Goal: Task Accomplishment & Management: Complete application form

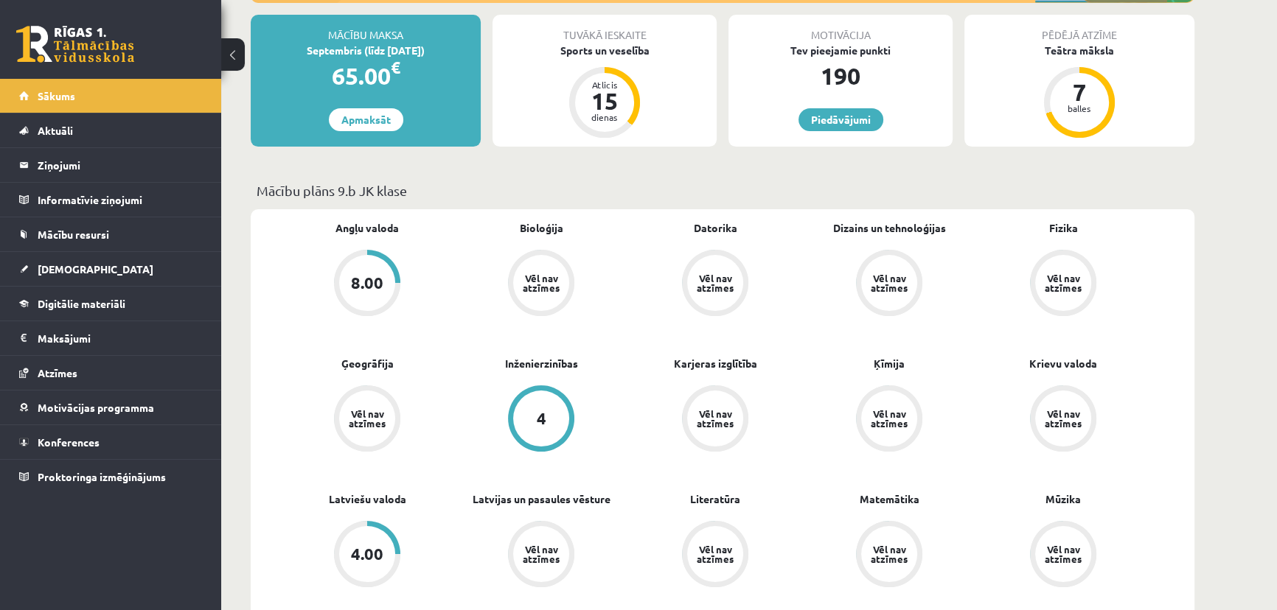
scroll to position [133, 0]
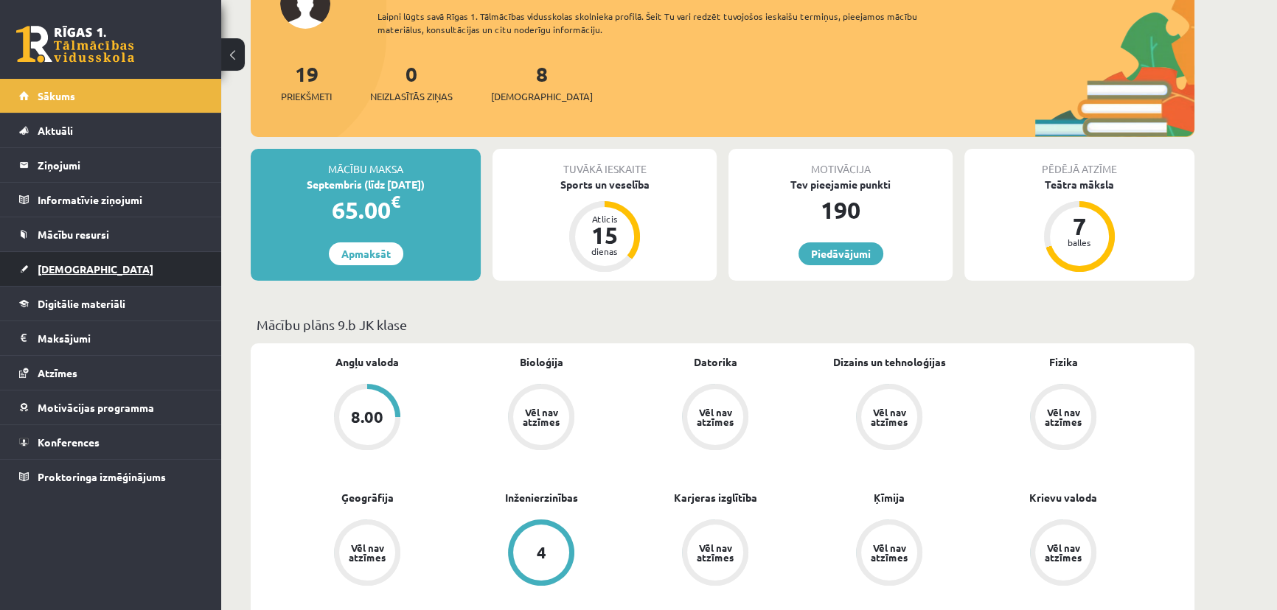
click at [81, 279] on link "[DEMOGRAPHIC_DATA]" at bounding box center [111, 269] width 184 height 34
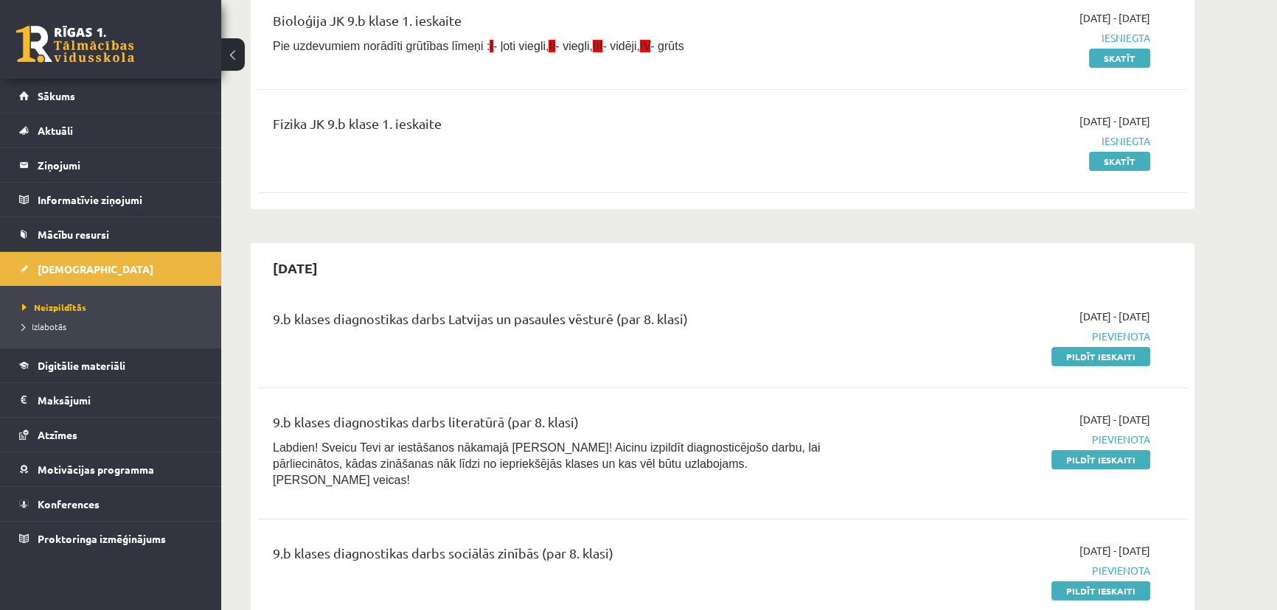
scroll to position [268, 0]
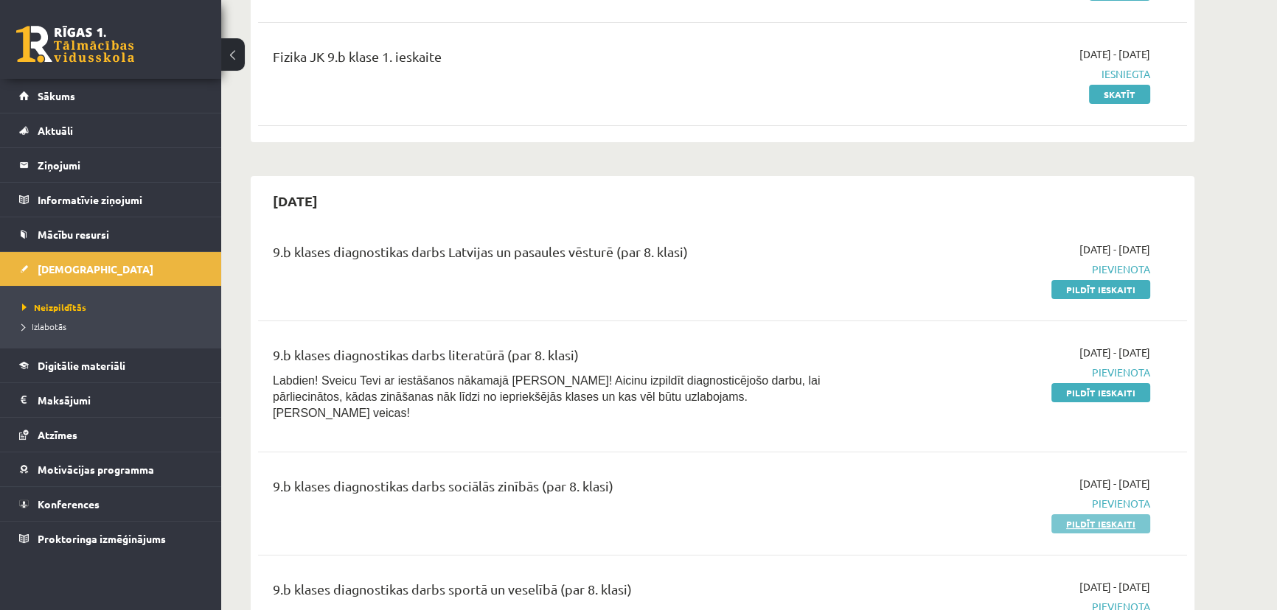
click at [1101, 515] on link "Pildīt ieskaiti" at bounding box center [1100, 524] width 99 height 19
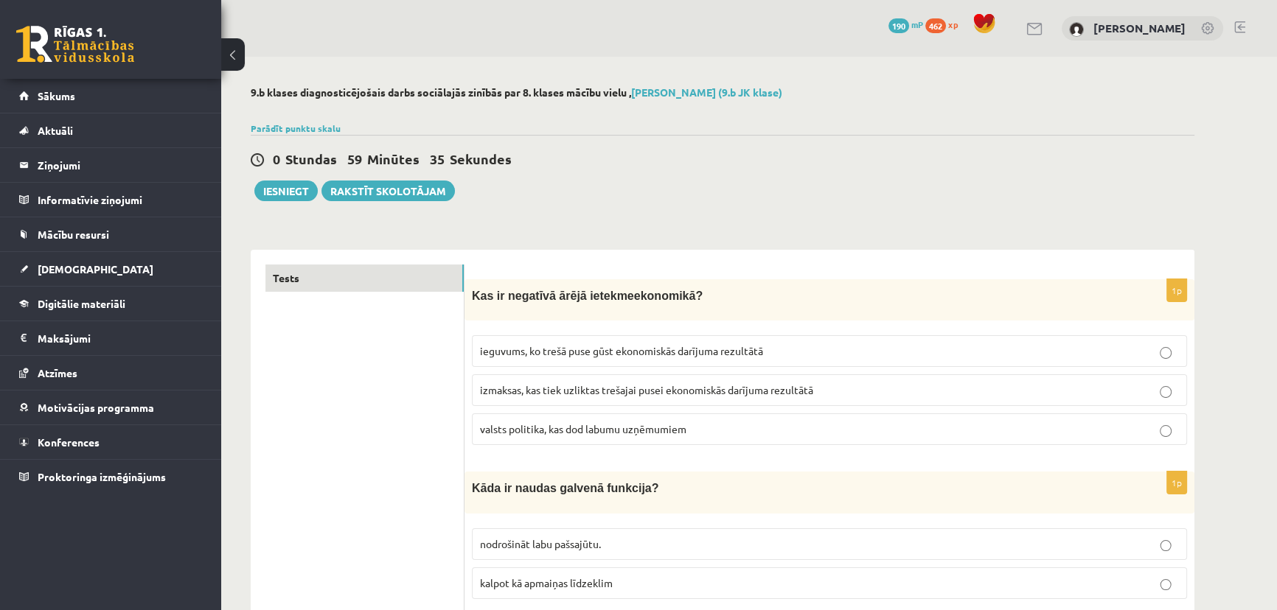
drag, startPoint x: 458, startPoint y: 299, endPoint x: 778, endPoint y: 425, distance: 344.6
copy div "1p Kas ir negatīvā ārējā ietekme ekonomikā ? ieguvums, ko trešā puse gūst ekono…"
click at [631, 441] on label "valsts politika, kas dod labumu uzņēmumiem" at bounding box center [829, 430] width 715 height 32
click at [624, 398] on label "izmaksas, kas tiek uzliktas trešajai pusei ekonomiskās darījuma rezultātā" at bounding box center [829, 390] width 715 height 32
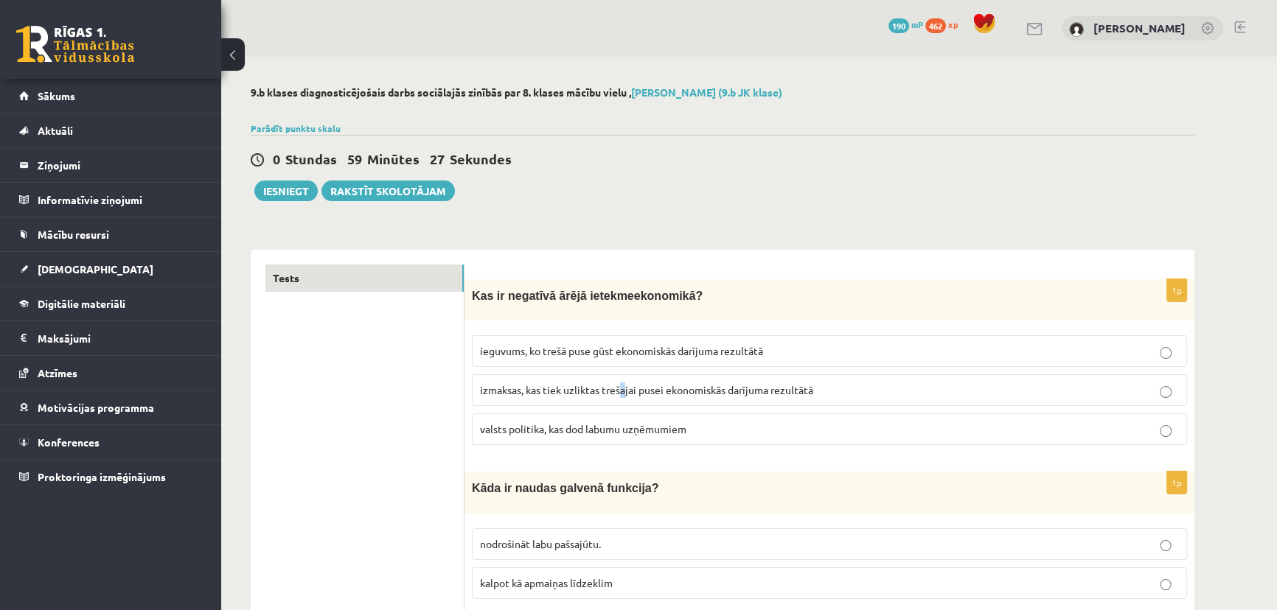
click at [624, 391] on span "izmaksas, kas tiek uzliktas trešajai pusei ekonomiskās darījuma rezultātā" at bounding box center [646, 389] width 333 height 13
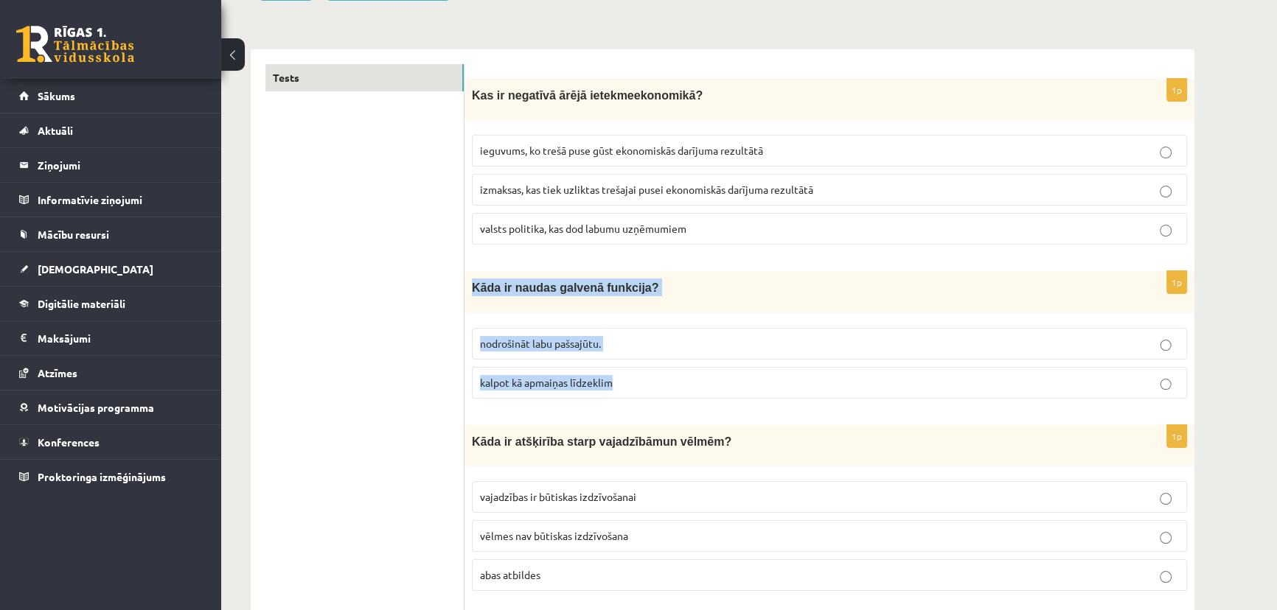
drag, startPoint x: 466, startPoint y: 279, endPoint x: 672, endPoint y: 369, distance: 225.1
click at [672, 369] on div "1p Kāda ir naudas galvenā funkcija? nodrošināt labu pašsajūtu. kalpot kā apmaiņ…" at bounding box center [829, 340] width 730 height 139
copy div "Kāda ir naudas galvenā funkcija? nodrošināt labu pašsajūtu. kalpot kā apmaiņas …"
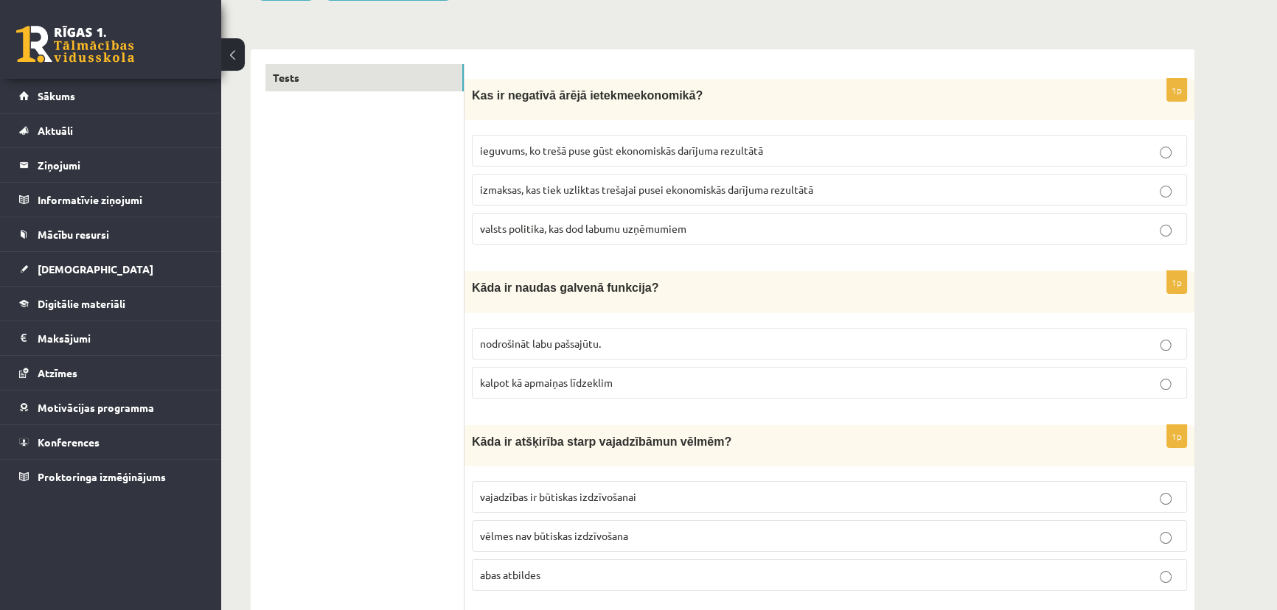
click at [675, 425] on div "Kāda ir atšķirība starp vajadzīb ām un vēl mēm ?" at bounding box center [829, 445] width 730 height 41
click at [609, 351] on label "nodrošināt labu pašsajūtu." at bounding box center [829, 344] width 715 height 32
click at [610, 378] on span "kalpot kā apmaiņas līdzeklim" at bounding box center [546, 382] width 133 height 13
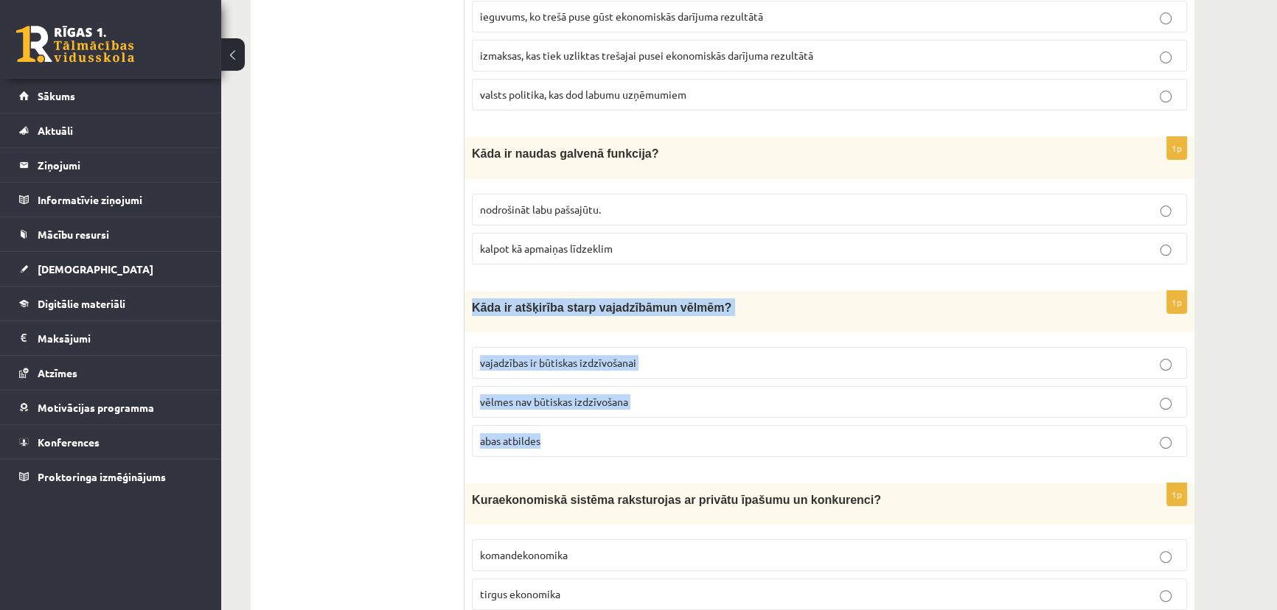
drag, startPoint x: 464, startPoint y: 302, endPoint x: 608, endPoint y: 424, distance: 188.3
click at [608, 424] on div "1p Kāda ir atšķirība starp vajadzīb ām un vēl mēm ? vajadzības ir būtiskas izdz…" at bounding box center [829, 380] width 730 height 178
copy div "Kāda ir atšķirība starp vajadzīb ām un vēl mēm ? vajadzības ir būtiskas izdzīvo…"
click at [651, 442] on label "abas atbildes" at bounding box center [829, 441] width 715 height 32
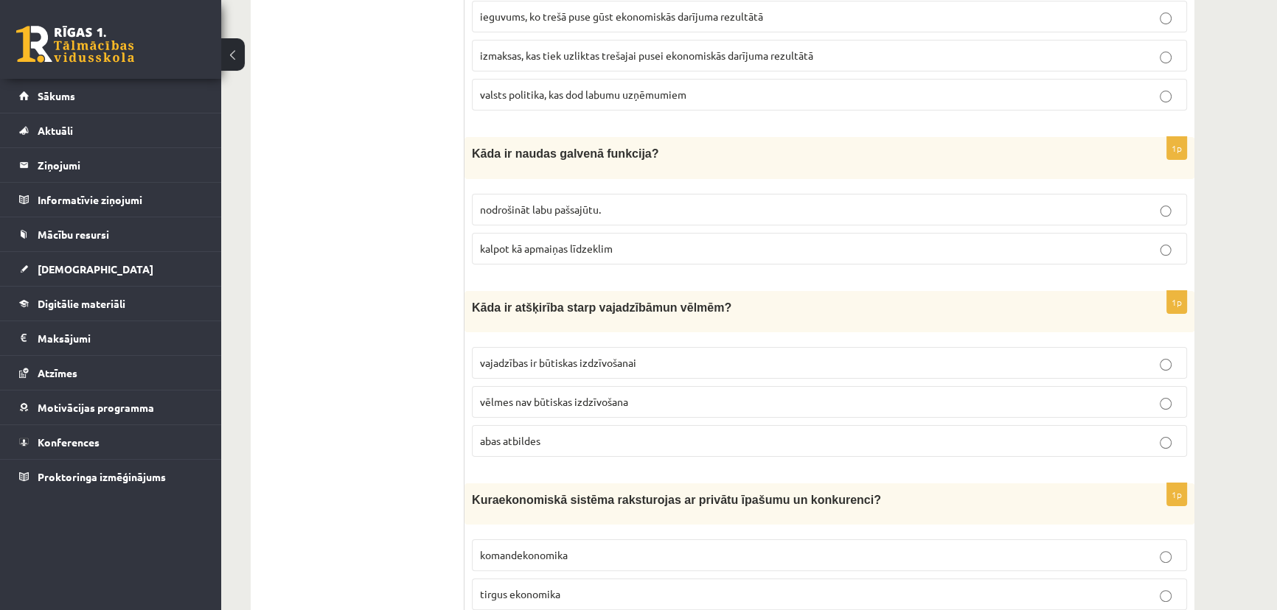
scroll to position [670, 0]
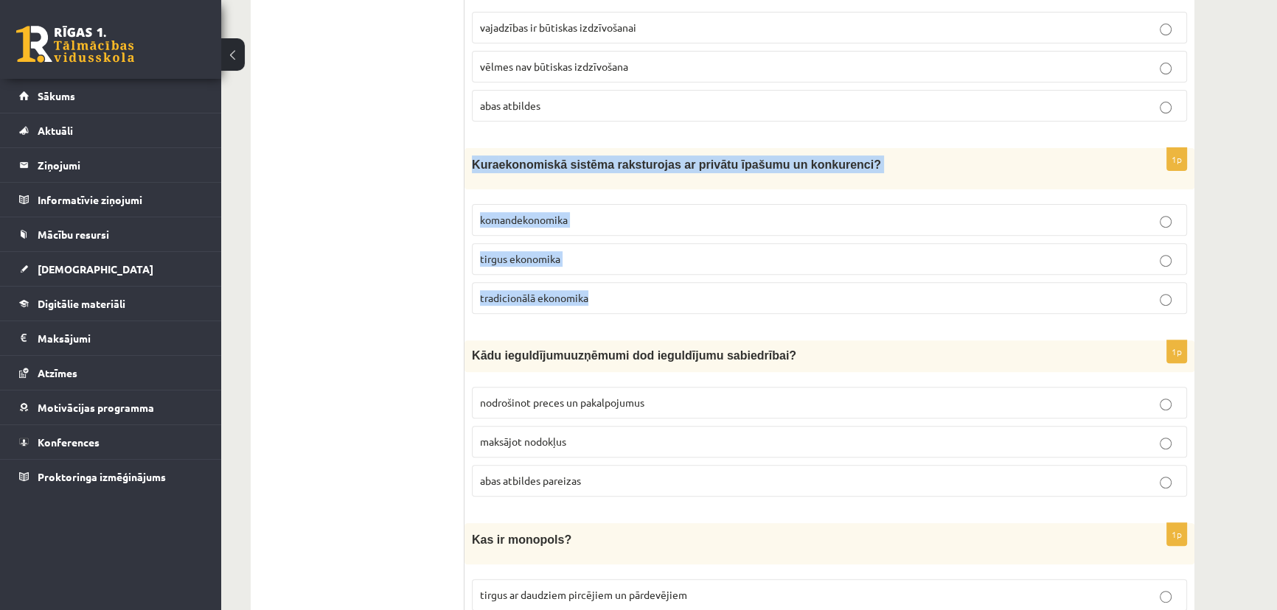
drag, startPoint x: 471, startPoint y: 158, endPoint x: 635, endPoint y: 278, distance: 203.2
click at [635, 278] on div "1p K ura ekonomiskā sistēma raksturojas ar privātu īpašumu un konkurenci? koman…" at bounding box center [829, 237] width 730 height 178
copy div "K ura ekonomiskā sistēma raksturojas ar privātu īpašumu un konkurenci? komandek…"
click at [564, 254] on p "tirgus ekonomika" at bounding box center [829, 258] width 699 height 15
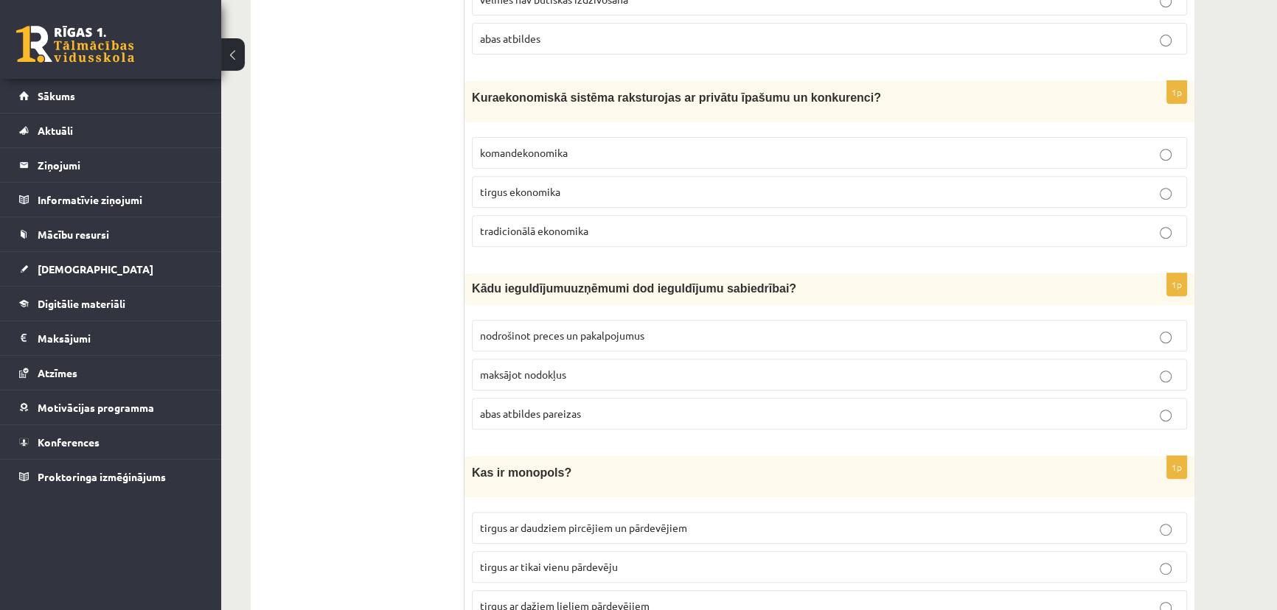
scroll to position [804, 0]
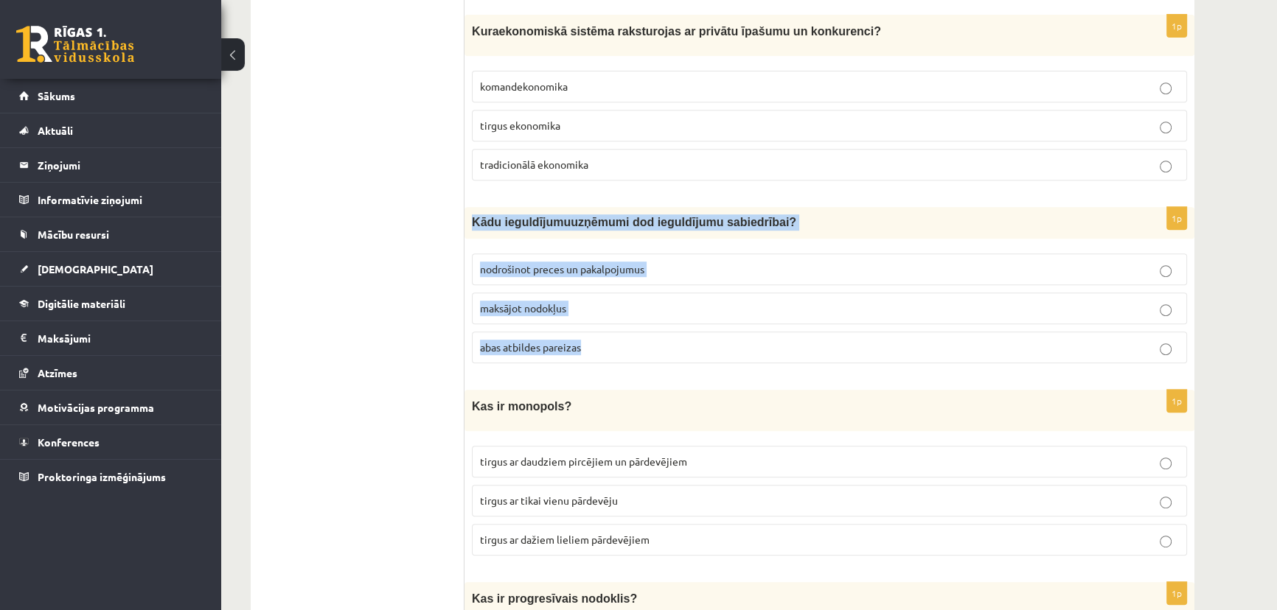
drag, startPoint x: 472, startPoint y: 216, endPoint x: 644, endPoint y: 331, distance: 206.7
click at [644, 331] on div "1p K ādu ieguldījumu uzņēmumi dod ieguldījumu sabiedrībai? nodrošinot preces un…" at bounding box center [829, 290] width 730 height 167
copy div "K ādu ieguldījumu uzņēmumi dod ieguldījumu sabiedrībai? nodrošinot preces un pa…"
click at [715, 340] on p "abas atbildes pareizas" at bounding box center [829, 347] width 699 height 15
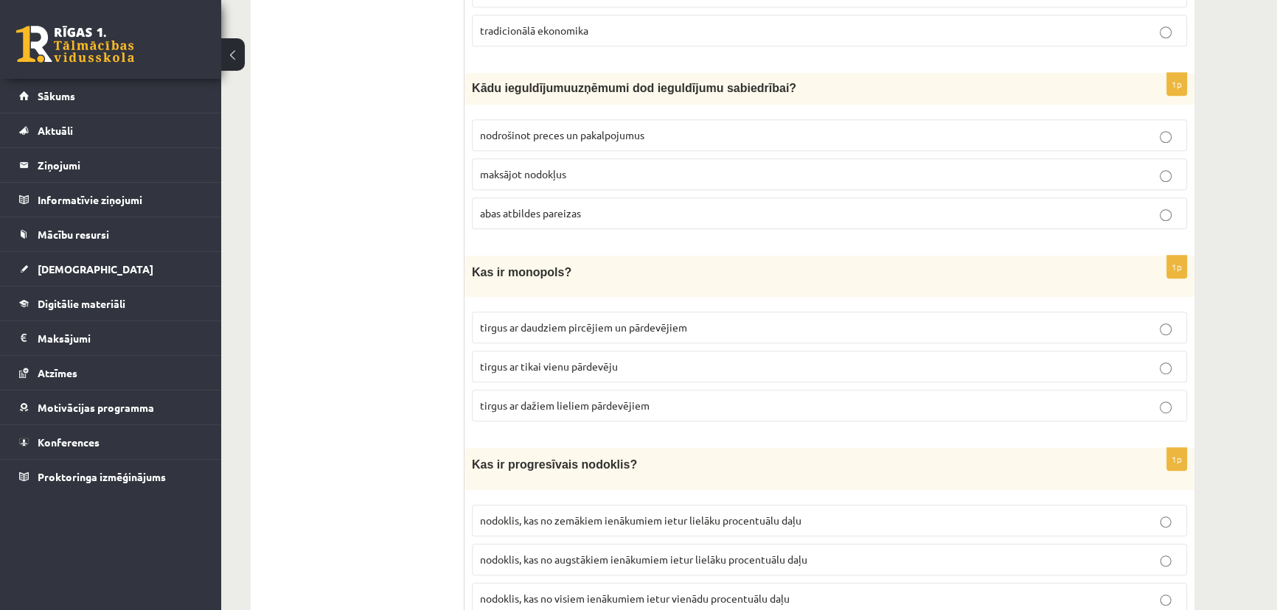
scroll to position [1005, 0]
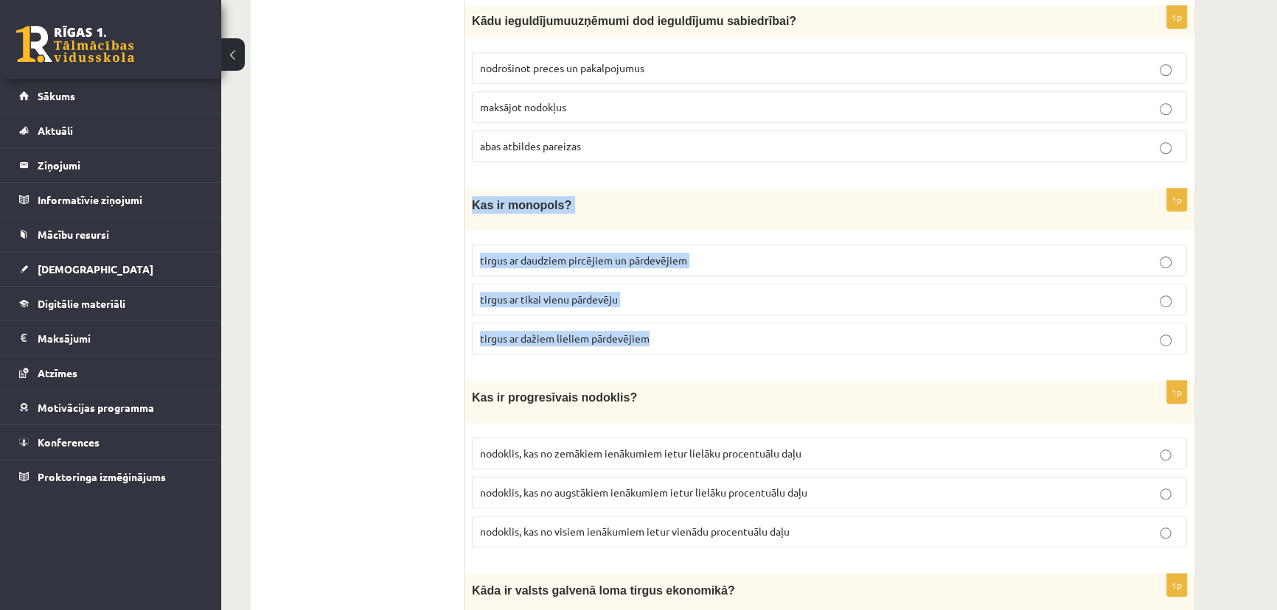
drag, startPoint x: 466, startPoint y: 203, endPoint x: 663, endPoint y: 313, distance: 225.0
click at [663, 313] on div "1p Kas ir monopols? tirgus ar daudziem pircējiem un pārdevējiem tirgus ar tikai…" at bounding box center [829, 278] width 730 height 178
copy div "Kas ir monopols? tirgus ar daudziem pircējiem un pārdevējiem tirgus ar tikai vi…"
click at [753, 292] on p "tirgus ar tikai vienu pārdevēju" at bounding box center [829, 299] width 699 height 15
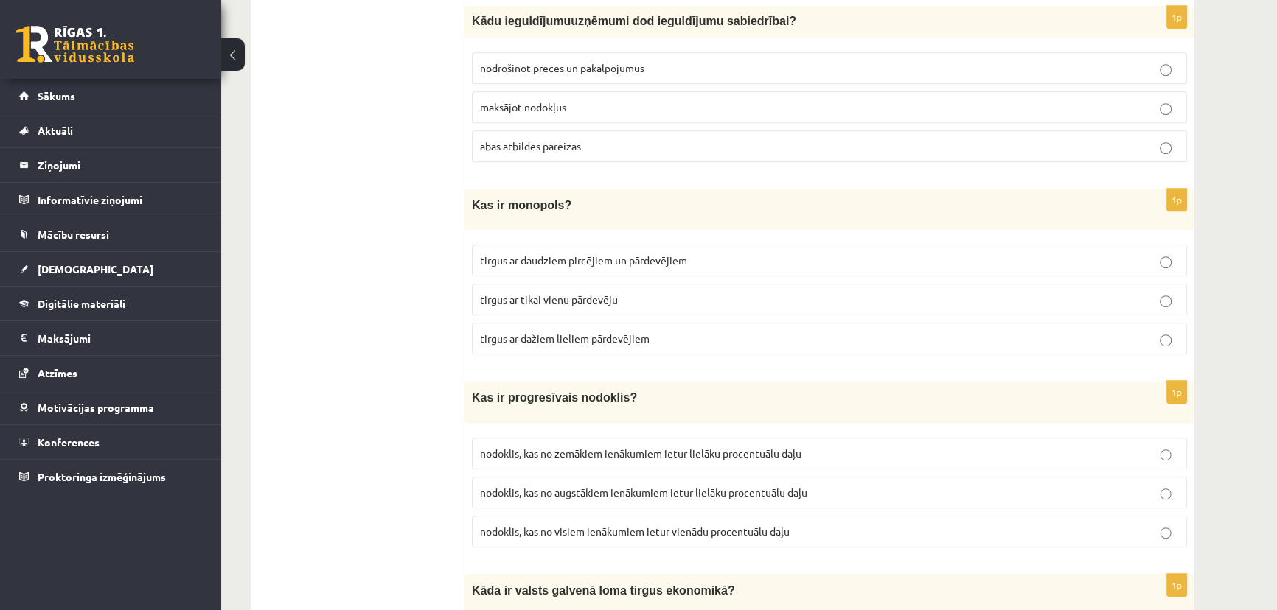
click at [675, 296] on p "tirgus ar tikai vienu pārdevēju" at bounding box center [829, 299] width 699 height 15
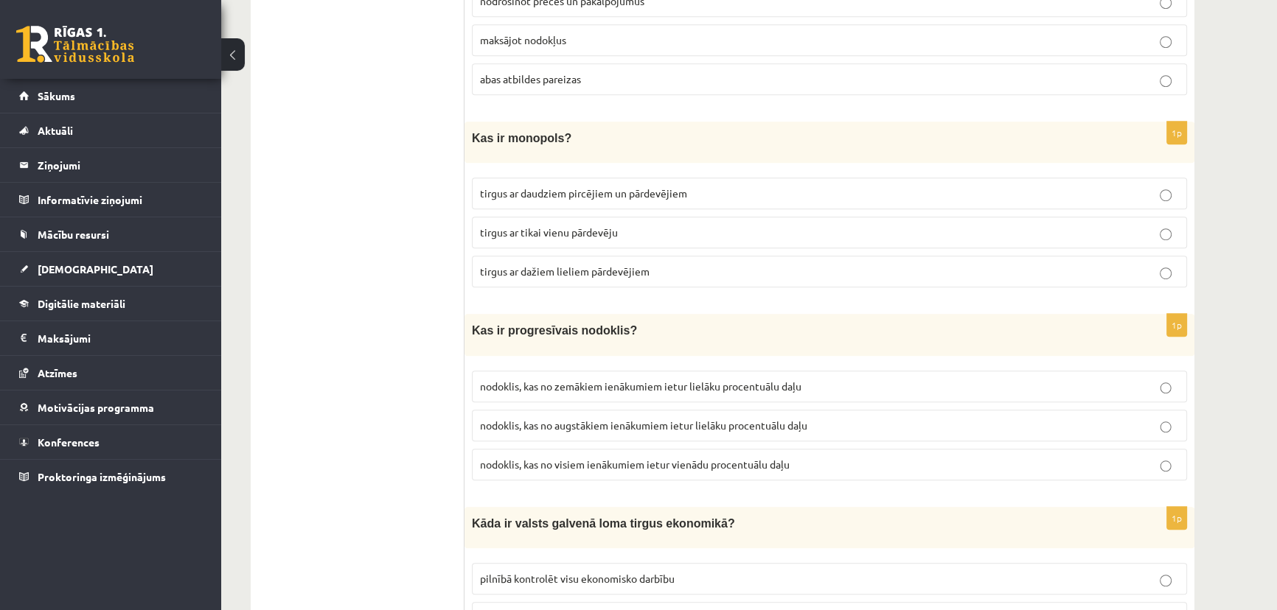
scroll to position [1139, 0]
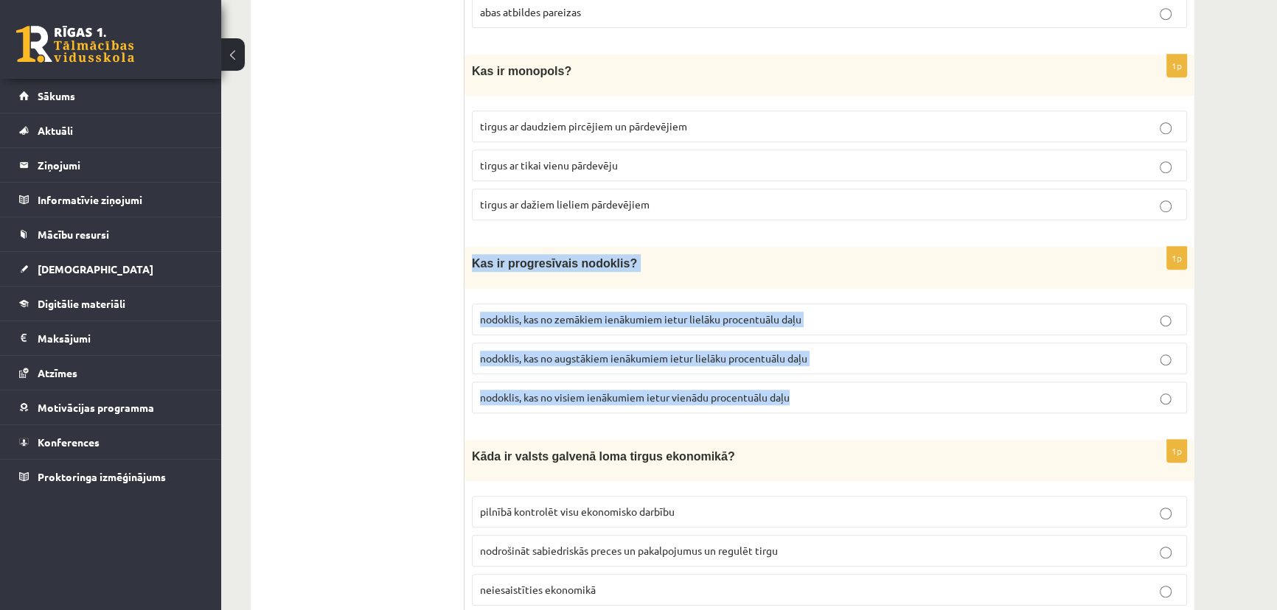
drag, startPoint x: 464, startPoint y: 253, endPoint x: 878, endPoint y: 364, distance: 428.3
click at [878, 364] on div "1p Kas ir progresīvais nodoklis? nodoklis, kas no zemākiem ienākumiem ietur lie…" at bounding box center [829, 336] width 730 height 178
copy div "Kas ir progresīvais nodoklis? nodoklis, kas no zemākiem ienākumiem ietur lielāk…"
click at [822, 382] on label "nodoklis, kas no visiem ienākumiem ietur vienādu procentuālu daļu" at bounding box center [829, 398] width 715 height 32
click at [824, 382] on label "nodoklis, kas no visiem ienākumiem ietur vienādu procentuālu daļu" at bounding box center [829, 398] width 715 height 32
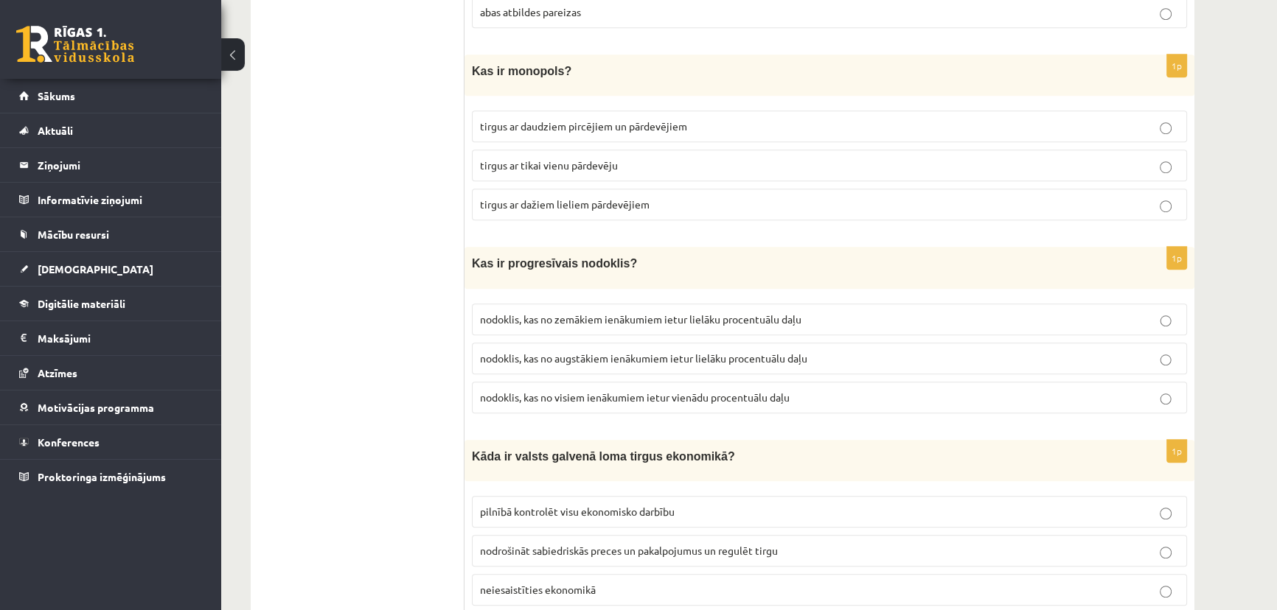
click at [743, 391] on p "nodoklis, kas no visiem ienākumiem ietur vienādu procentuālu daļu" at bounding box center [829, 397] width 699 height 15
click at [743, 391] on span "nodoklis, kas no visiem ienākumiem ietur vienādu procentuālu daļu" at bounding box center [635, 397] width 310 height 13
click at [667, 352] on span "nodoklis, kas no augstākiem ienākumiem ietur lielāku procentuālu daļu" at bounding box center [643, 358] width 327 height 13
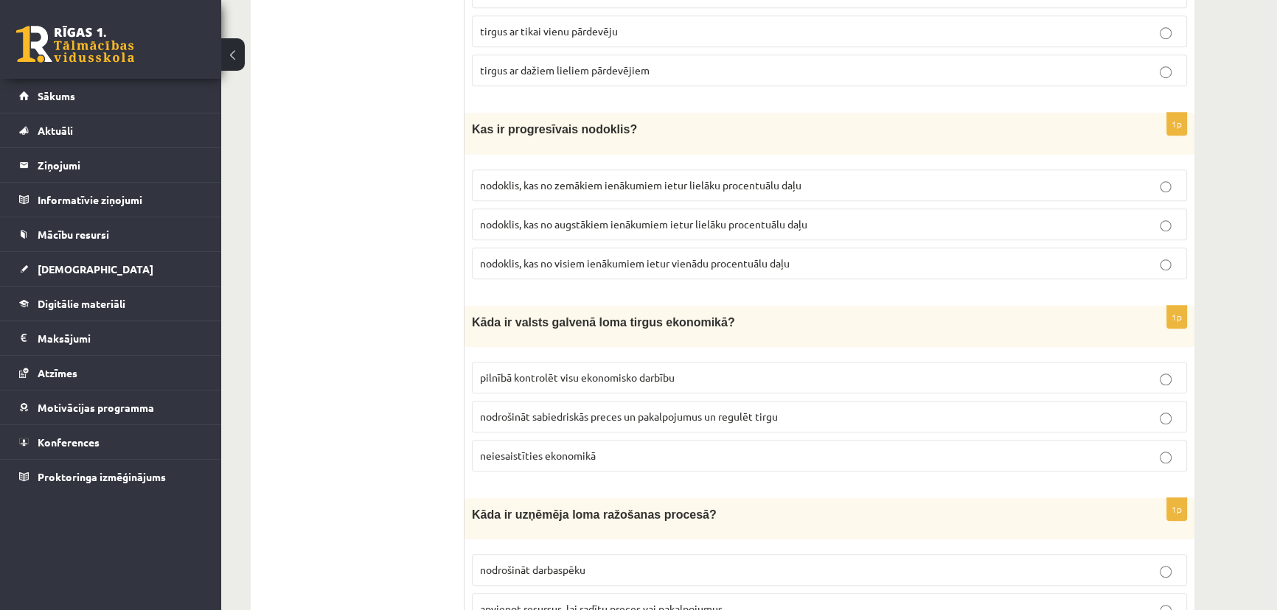
click at [599, 371] on span "pilnībā kontrolēt visu ekonomisko darbību" at bounding box center [577, 377] width 195 height 13
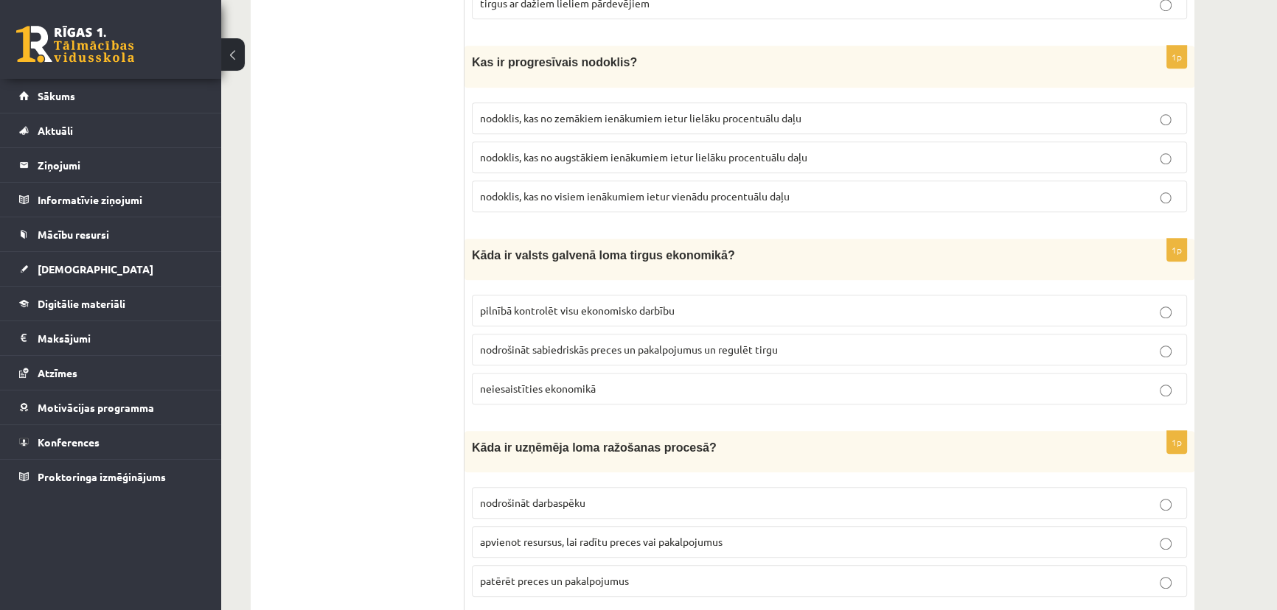
scroll to position [1474, 0]
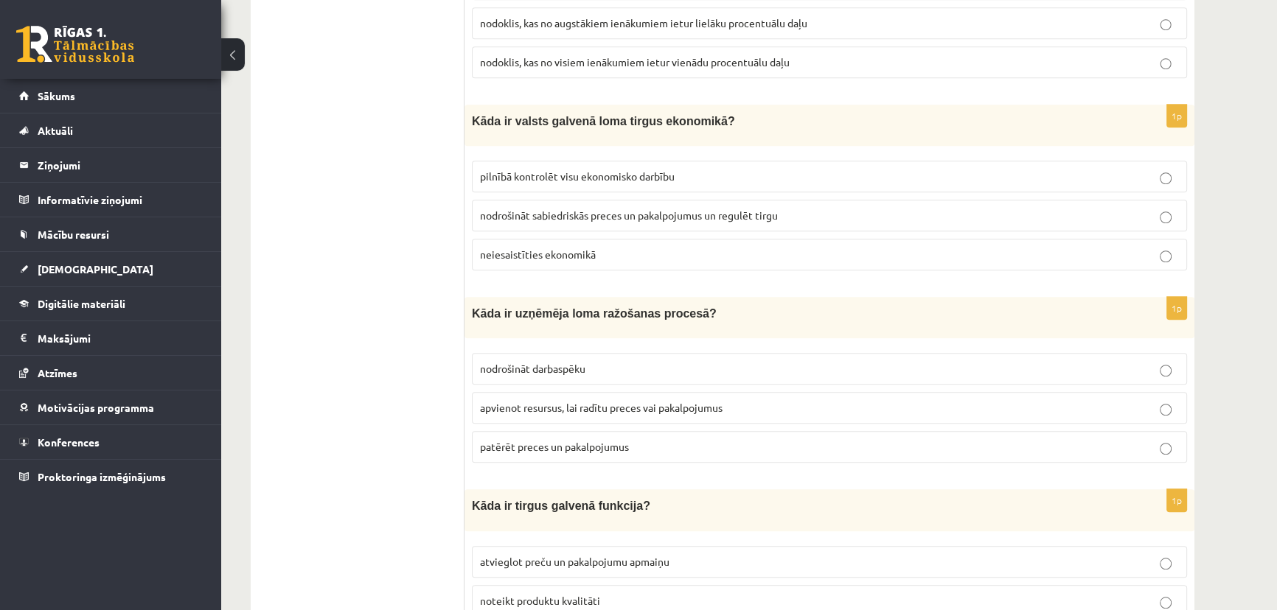
drag, startPoint x: 461, startPoint y: 294, endPoint x: 765, endPoint y: 346, distance: 308.1
click at [767, 353] on label "nodrošināt darbaspēku" at bounding box center [829, 369] width 715 height 32
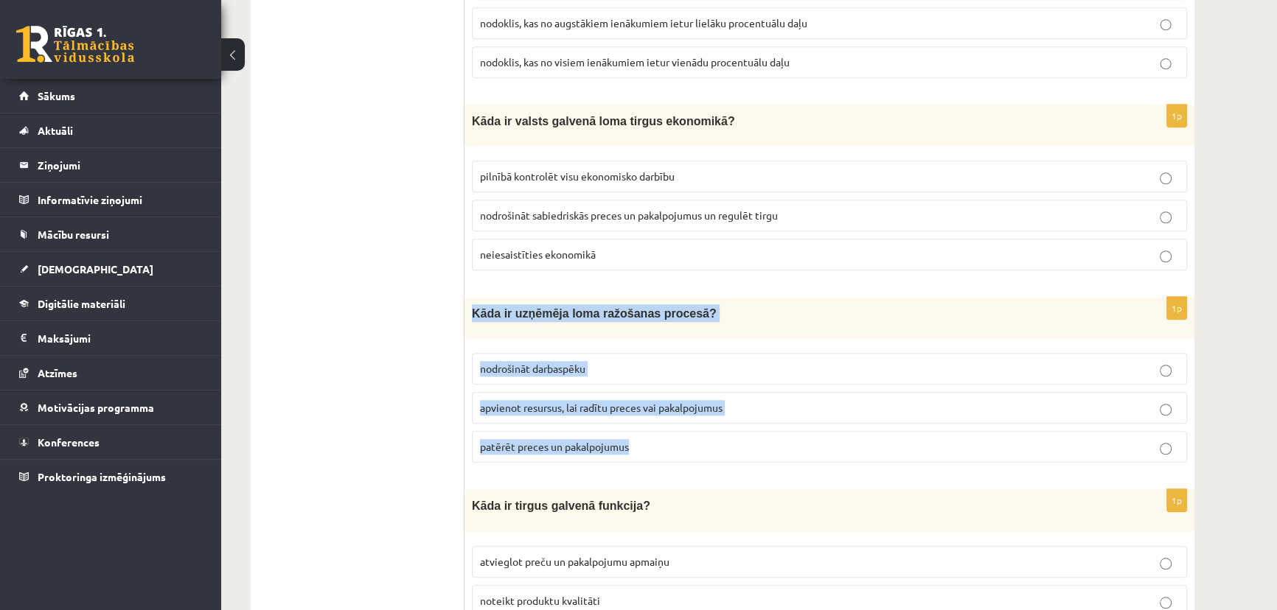
drag, startPoint x: 470, startPoint y: 299, endPoint x: 638, endPoint y: 441, distance: 219.2
click at [638, 441] on div "1p Kāda ir uzņēmēja loma ražošanas procesā? nodrošināt darbaspēku apvienot resu…" at bounding box center [829, 386] width 730 height 178
copy div "Kāda ir uzņēmēja loma ražošanas procesā? nodrošināt darbaspēku apvienot resursu…"
click at [1007, 405] on label "apvienot resursus, lai radītu preces vai pakalpojumus" at bounding box center [829, 408] width 715 height 32
click at [980, 400] on p "apvienot resursus, lai radītu preces vai pakalpojumus" at bounding box center [829, 407] width 699 height 15
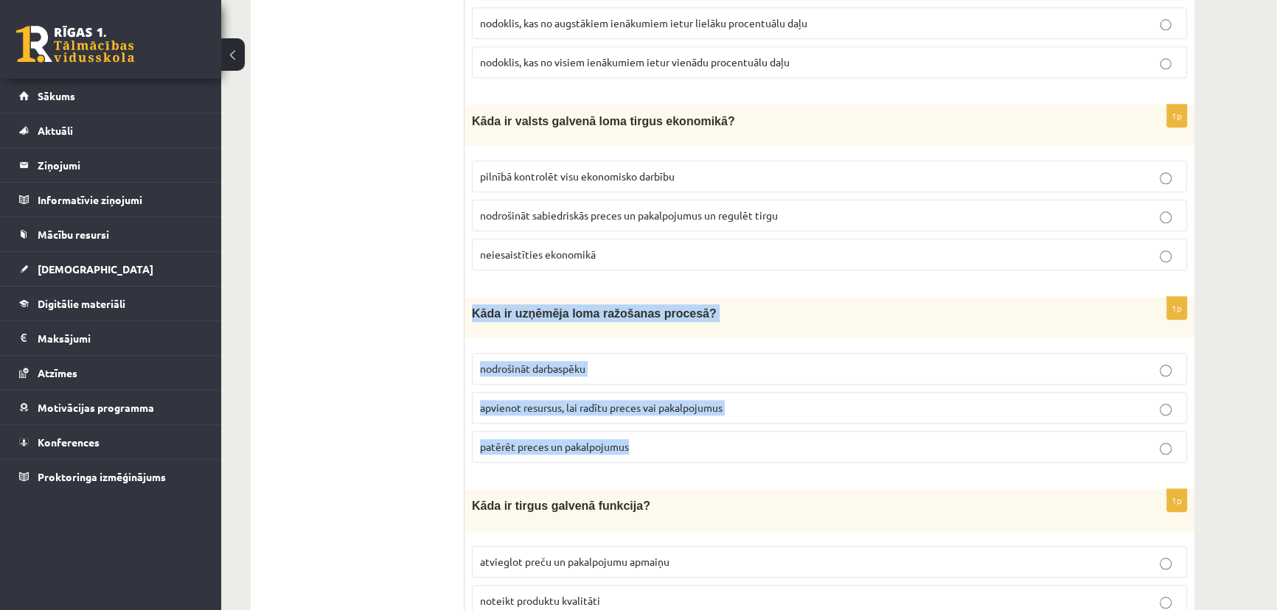
click at [972, 367] on label "nodrošināt darbaspēku" at bounding box center [829, 369] width 715 height 32
click at [969, 392] on label "apvienot resursus, lai radītu preces vai pakalpojumus" at bounding box center [829, 408] width 715 height 32
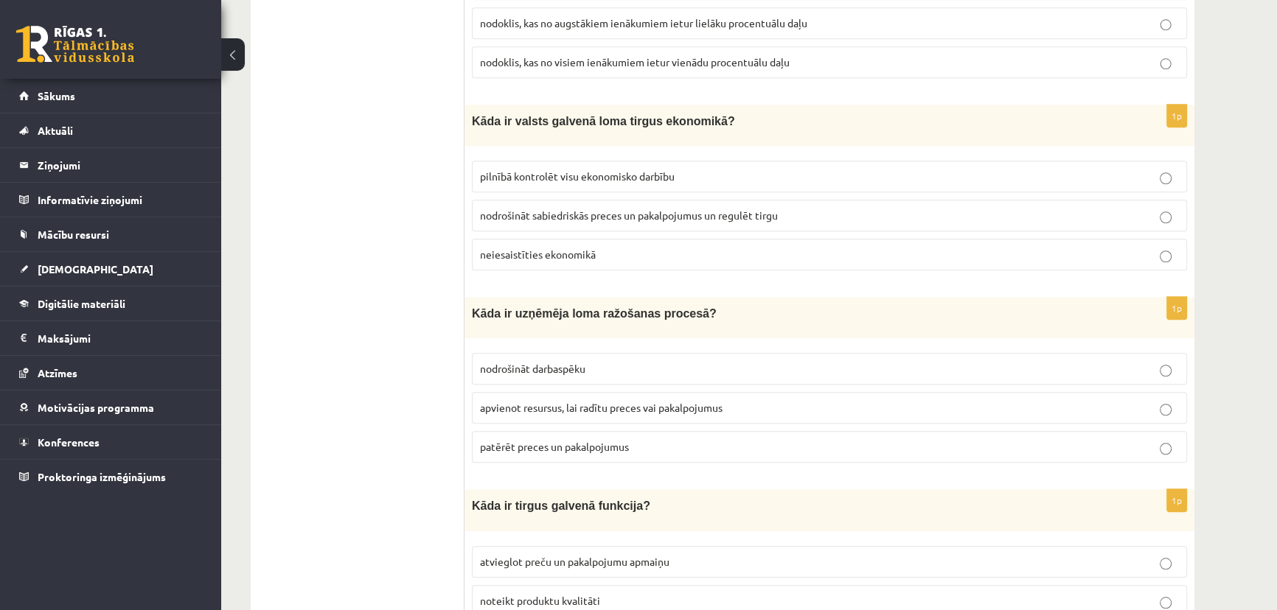
click at [628, 401] on span "apvienot resursus, lai radītu preces vai pakalpojumus" at bounding box center [601, 407] width 243 height 13
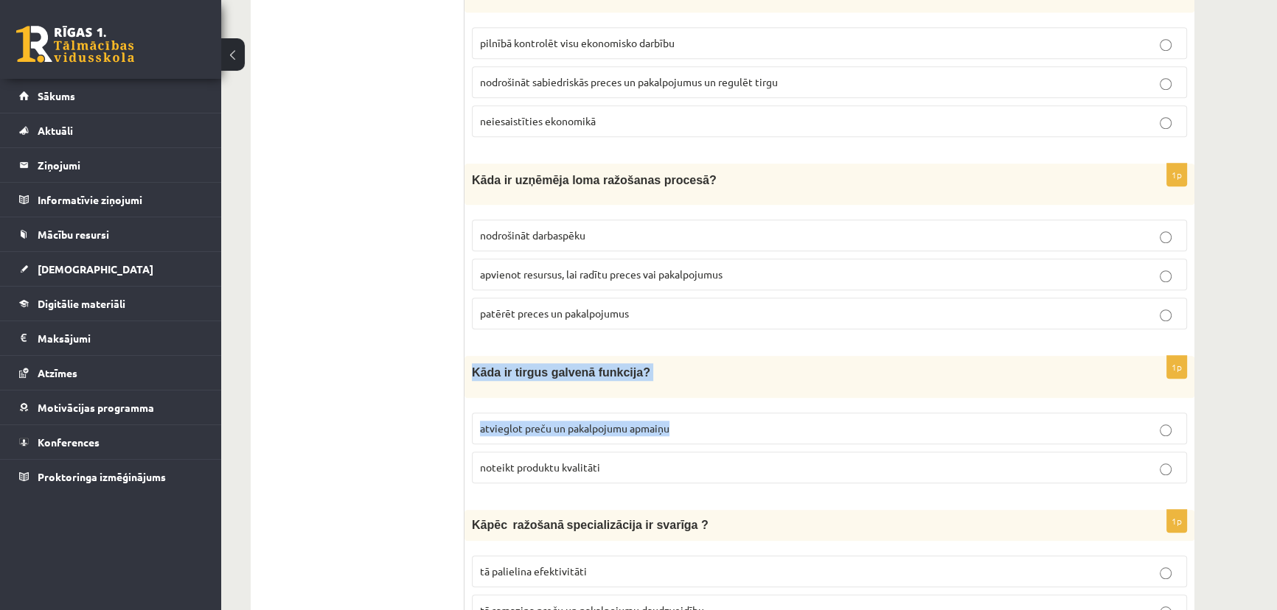
drag, startPoint x: 468, startPoint y: 355, endPoint x: 692, endPoint y: 419, distance: 233.3
click at [692, 419] on div "1p Kāda ir tirgus galvenā funkcija? atvieglot preču un pakalpojumu apmaiņu note…" at bounding box center [829, 425] width 730 height 139
click at [677, 431] on fieldset "atvieglot preču un pakalpojumu apmaiņu noteikt produktu kvalitāti" at bounding box center [829, 446] width 715 height 83
drag, startPoint x: 651, startPoint y: 447, endPoint x: 467, endPoint y: 368, distance: 200.8
click at [467, 368] on div "1p Kāda ir tirgus galvenā funkcija? atvieglot preču un pakalpojumu apmaiņu note…" at bounding box center [829, 425] width 730 height 139
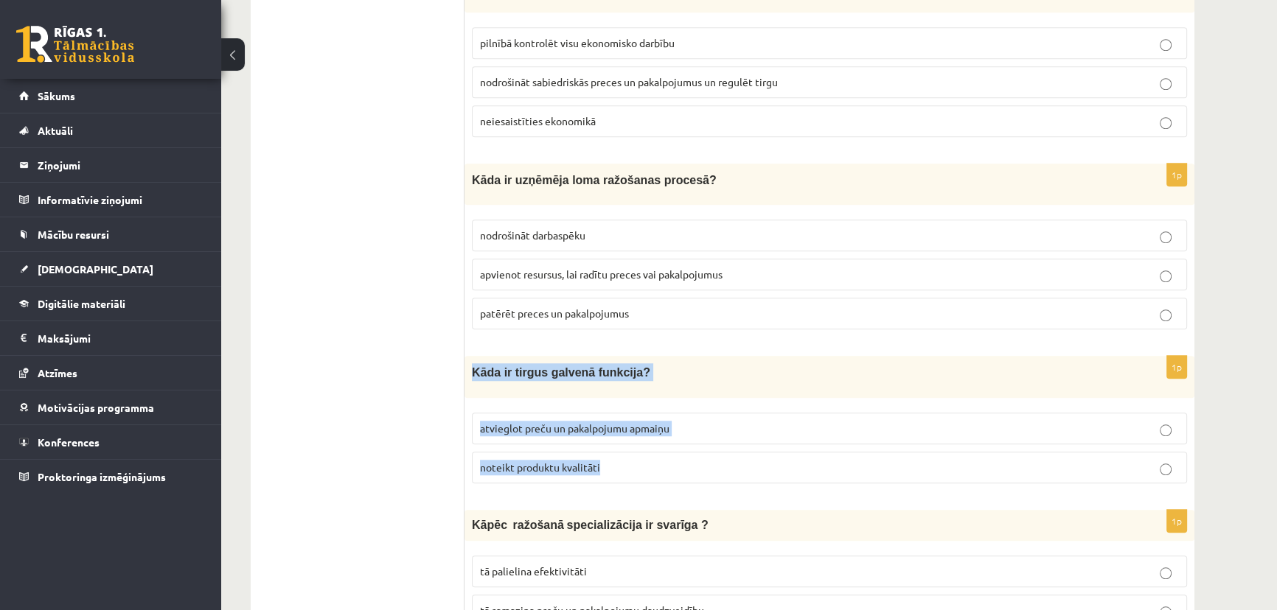
copy div "Kāda ir tirgus galvenā funkcija? atvieglot preču un pakalpojumu apmaiņu noteikt…"
drag, startPoint x: 815, startPoint y: 435, endPoint x: 806, endPoint y: 433, distance: 8.4
click at [813, 452] on label "noteikt produktu kvalitāti" at bounding box center [829, 468] width 715 height 32
click at [781, 422] on label "atvieglot preču un pakalpojumu apmaiņu" at bounding box center [829, 429] width 715 height 32
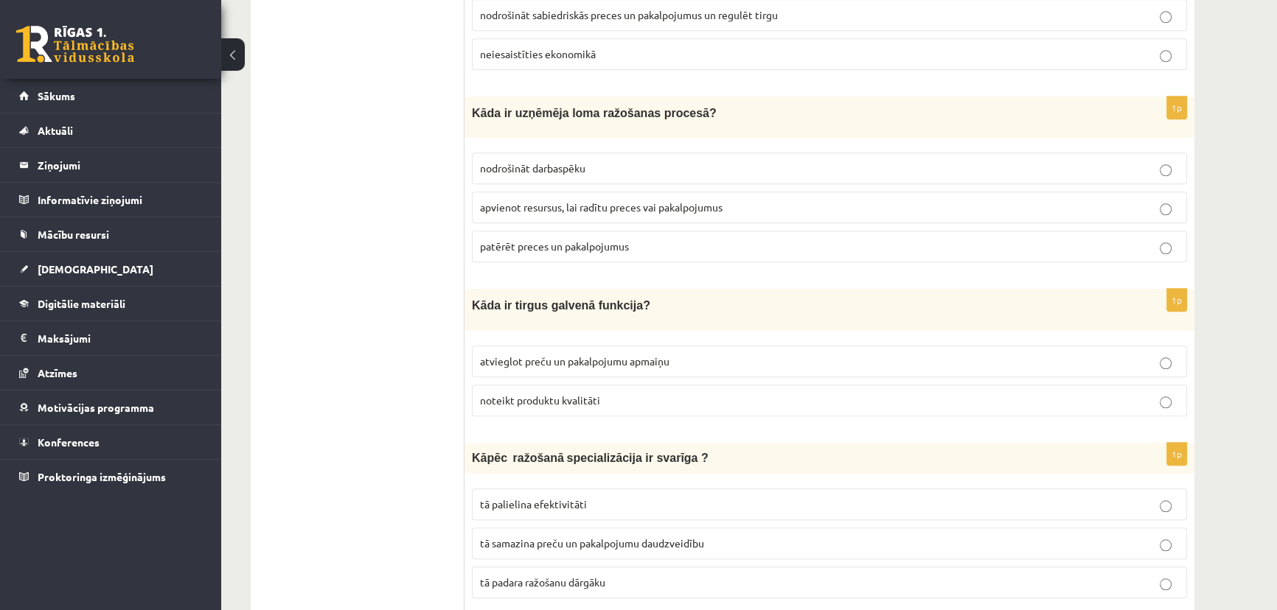
scroll to position [1742, 0]
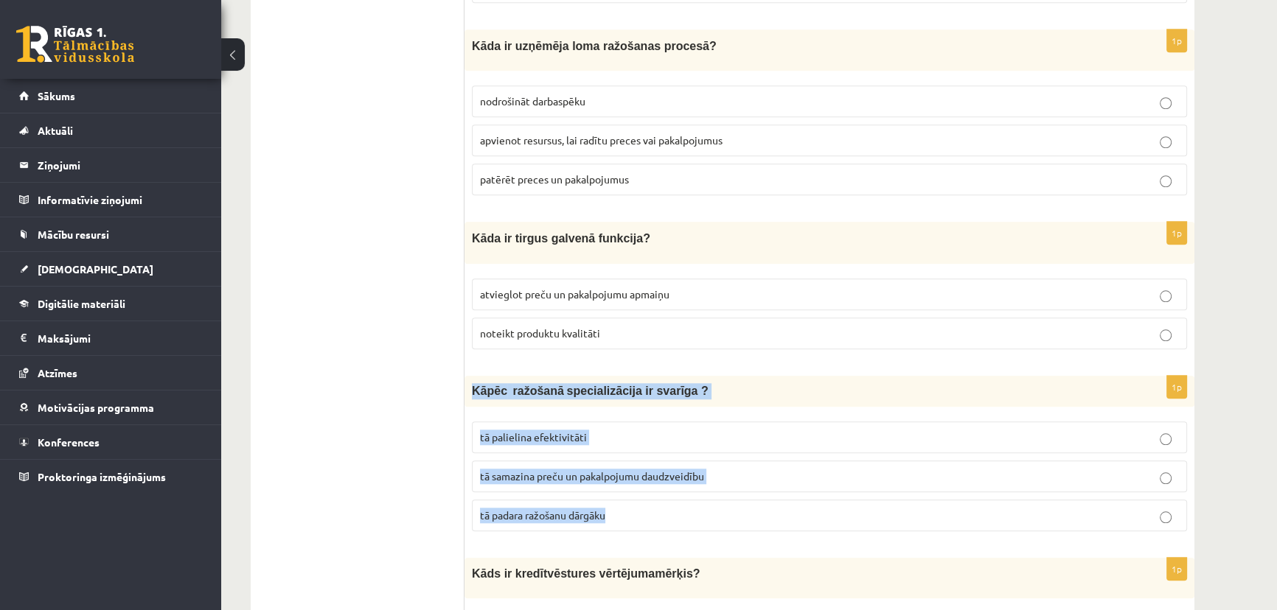
drag, startPoint x: 466, startPoint y: 368, endPoint x: 677, endPoint y: 504, distance: 251.7
click at [677, 504] on div "1p Kāpēc ražošanā specializācija ir svarīga ? tā palielina efektivitāti tā sama…" at bounding box center [829, 459] width 730 height 167
copy div "Kāpēc ražošanā specializācija ir svarīga ? tā palielina efektivitāti tā samazin…"
drag, startPoint x: 865, startPoint y: 433, endPoint x: 850, endPoint y: 434, distance: 15.6
click at [863, 433] on label "tā palielina efektivitāti" at bounding box center [829, 438] width 715 height 32
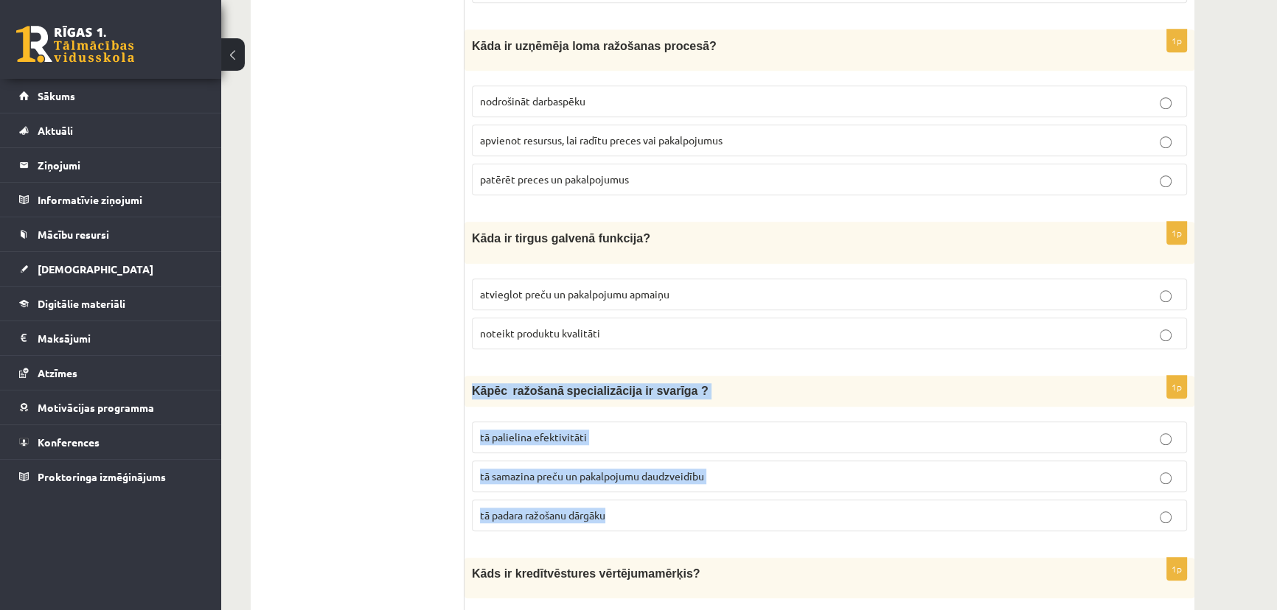
click at [731, 430] on p "tā palielina efektivitāti" at bounding box center [829, 437] width 699 height 15
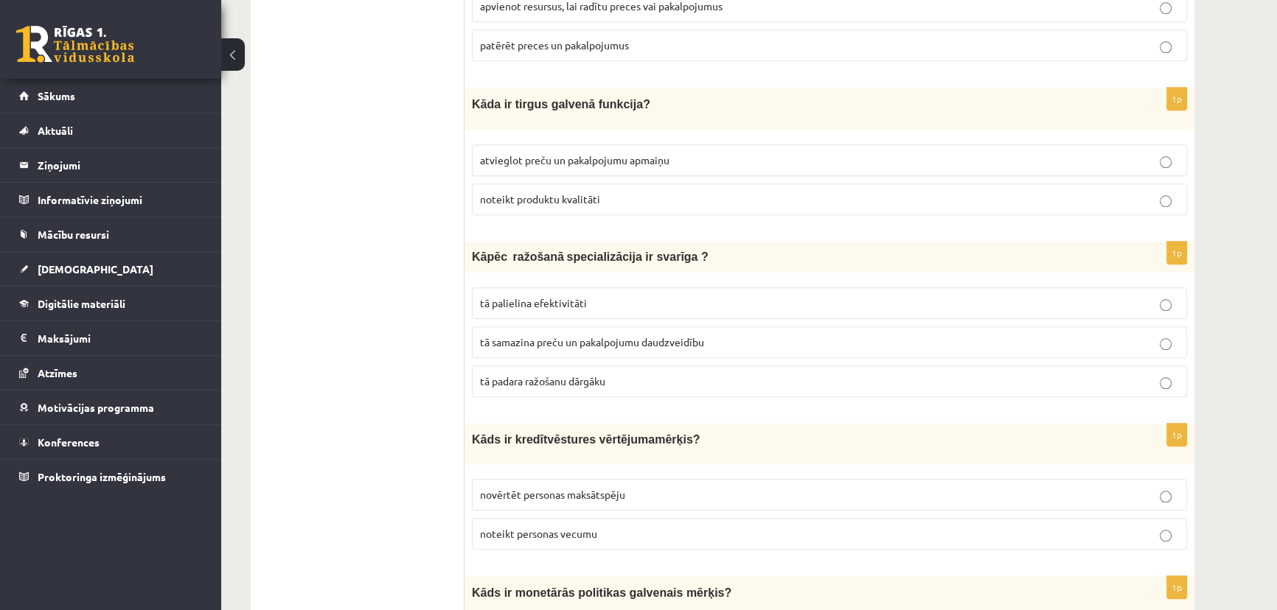
scroll to position [1943, 0]
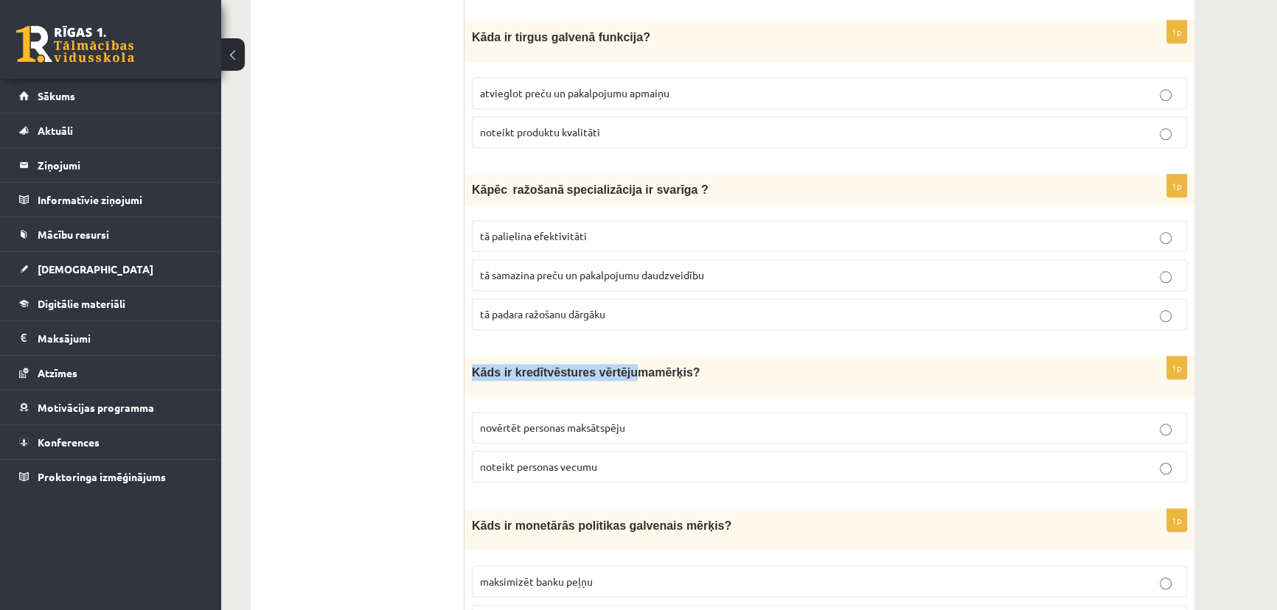
drag, startPoint x: 468, startPoint y: 352, endPoint x: 636, endPoint y: 368, distance: 168.9
click at [612, 360] on div "Kāds ir kredī tvēstures vērtējuma mērķis?" at bounding box center [829, 377] width 730 height 41
click at [646, 376] on div "Kāds ir kredī tvēstures vērtējuma mērķis?" at bounding box center [829, 377] width 730 height 41
click at [649, 420] on p "novērtēt personas maksātspēju" at bounding box center [829, 427] width 699 height 15
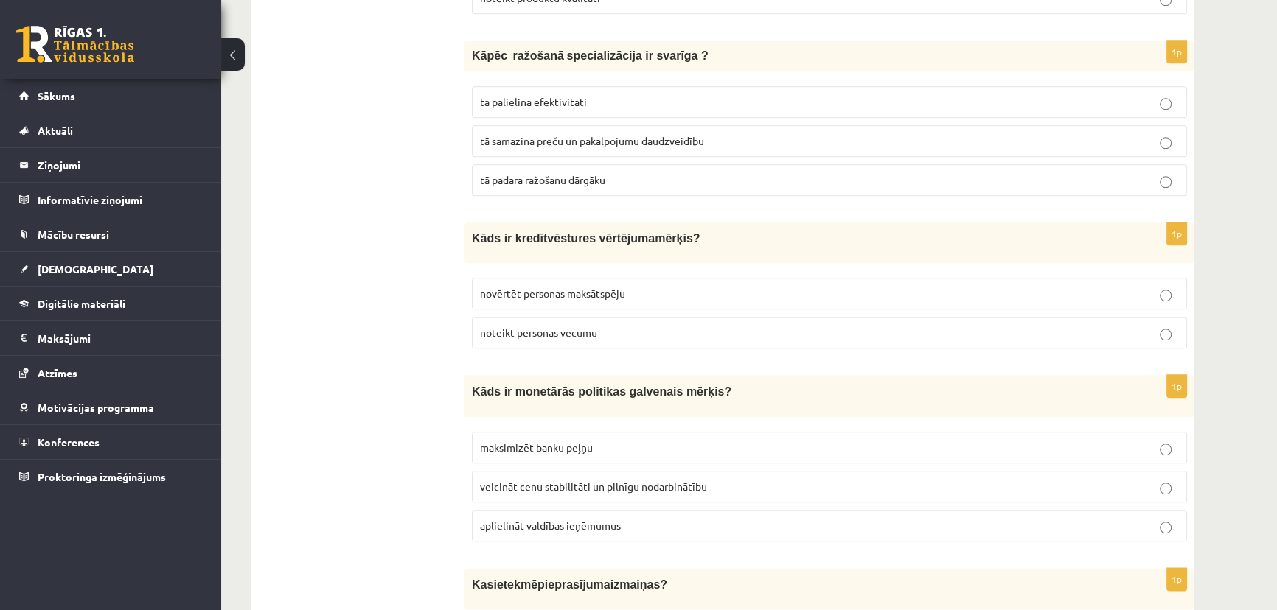
scroll to position [2144, 0]
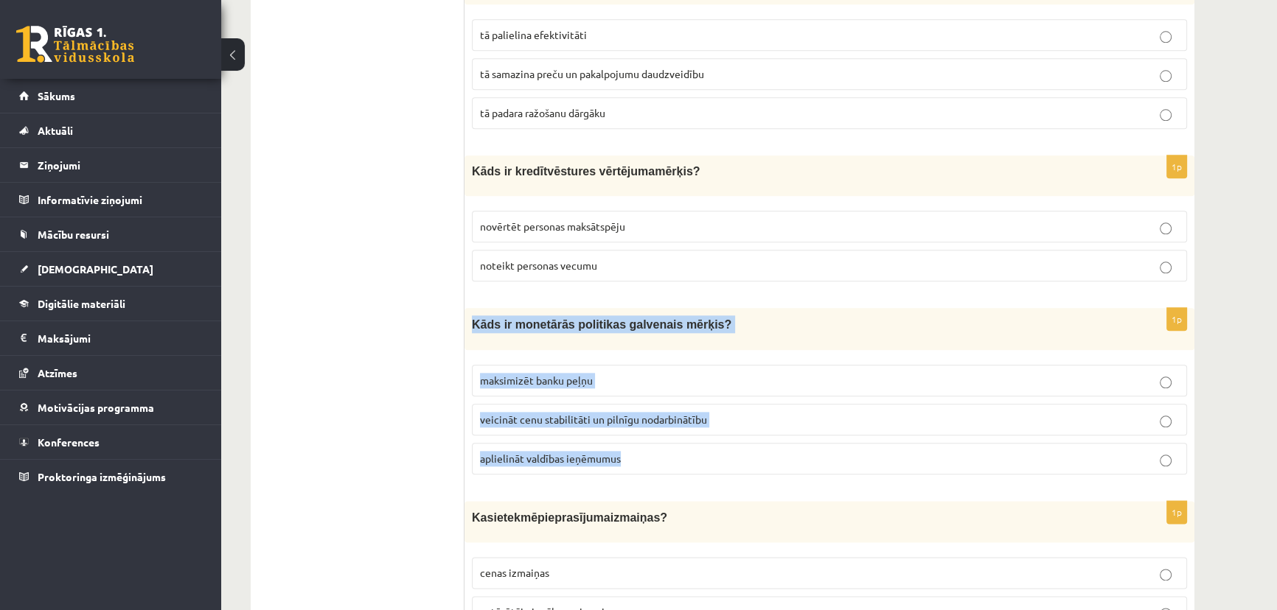
drag, startPoint x: 465, startPoint y: 302, endPoint x: 690, endPoint y: 426, distance: 256.7
click at [690, 426] on div "1p Kāds ir monetārās politikas galvenais mērķis? maksimizēt banku peļņu veicinā…" at bounding box center [829, 397] width 730 height 178
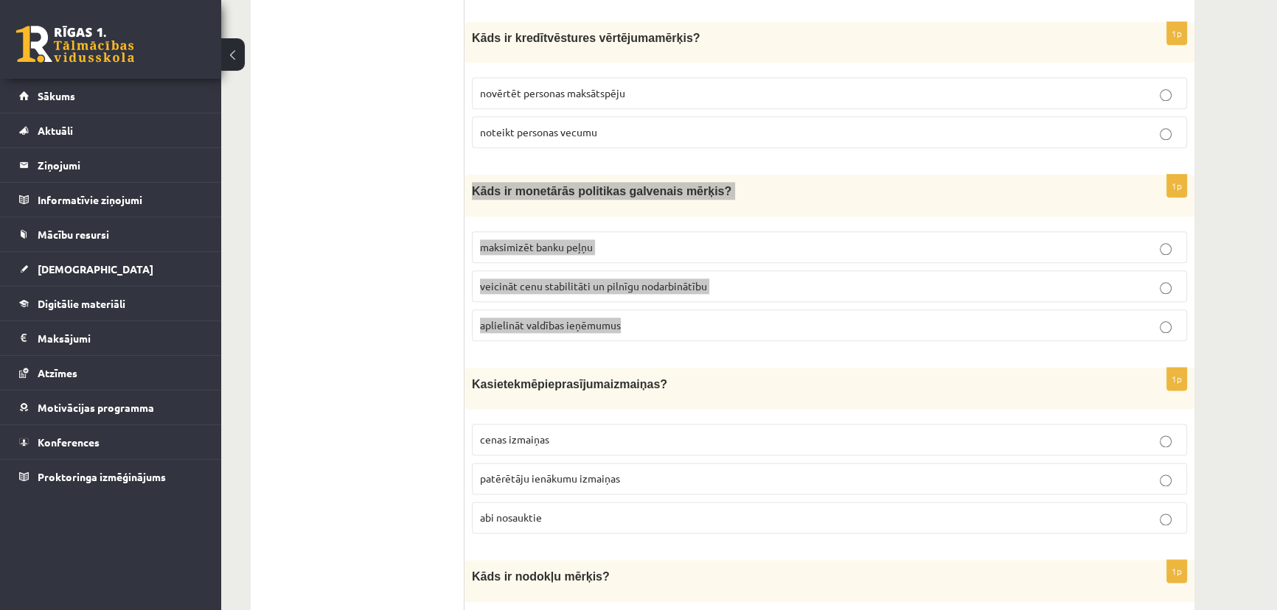
scroll to position [2345, 0]
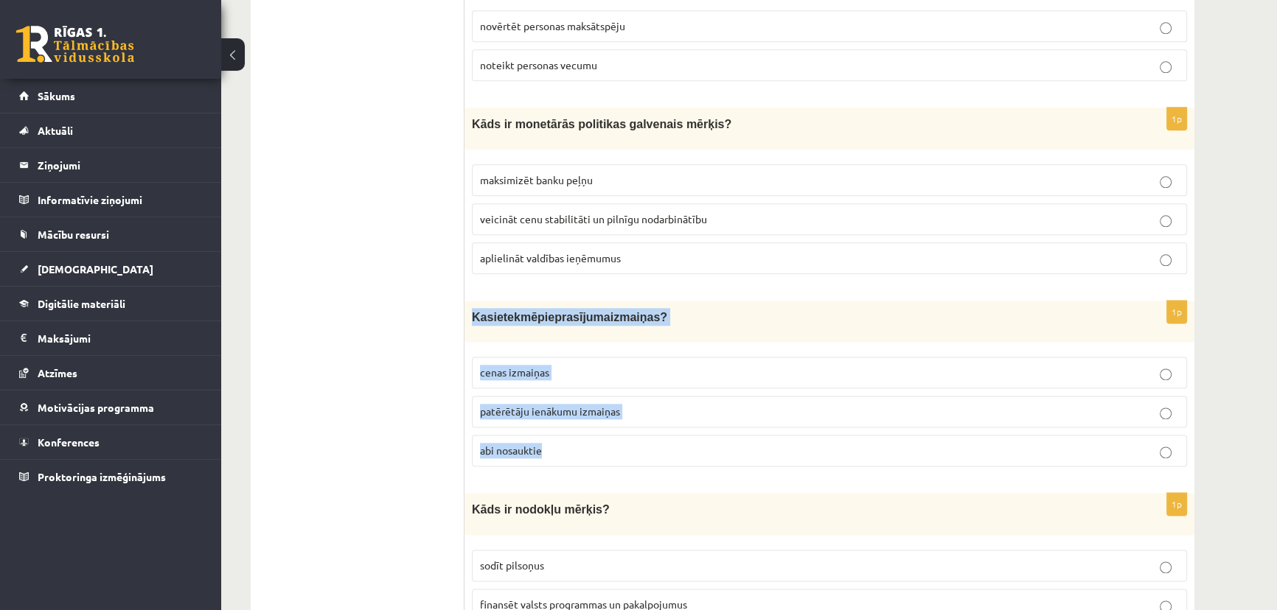
drag, startPoint x: 464, startPoint y: 298, endPoint x: 593, endPoint y: 427, distance: 182.4
click at [593, 427] on div "1p Kas ietekmē pieprasījuma izmaiņas ? cenas izmaiņas patērētāju ienākumu izmai…" at bounding box center [829, 390] width 730 height 178
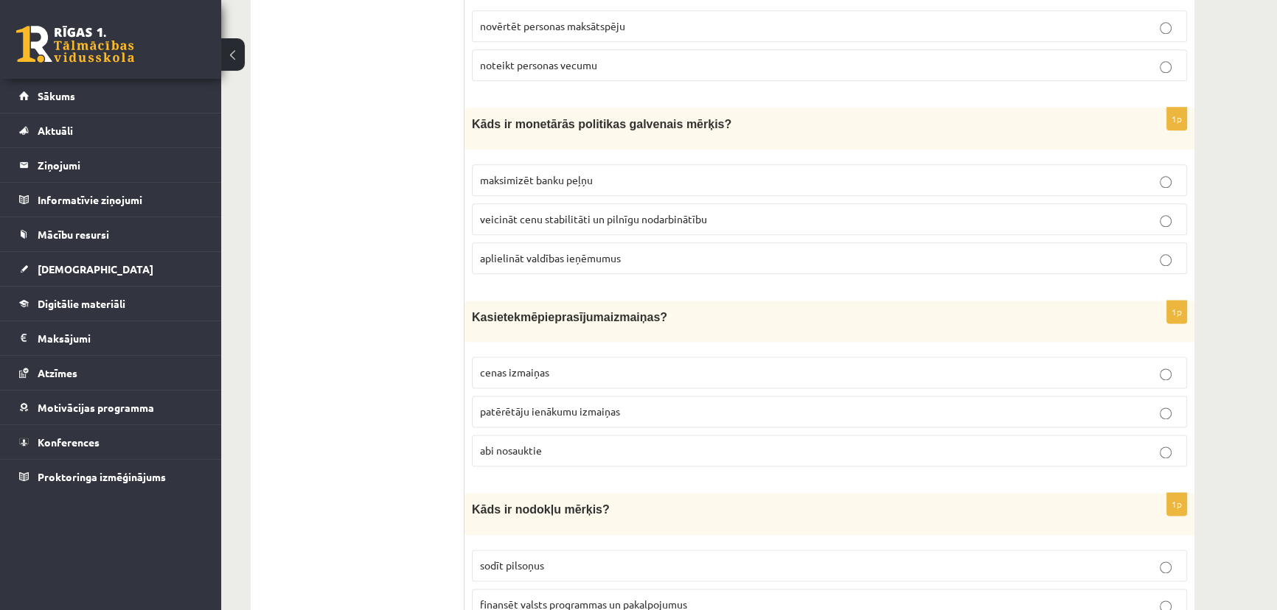
click at [537, 212] on span "veicināt cenu stabilitāti un pilnīgu nodarbinātību" at bounding box center [593, 218] width 227 height 13
click at [566, 397] on label "patērētāju ienākumu izmaiņas" at bounding box center [829, 412] width 715 height 32
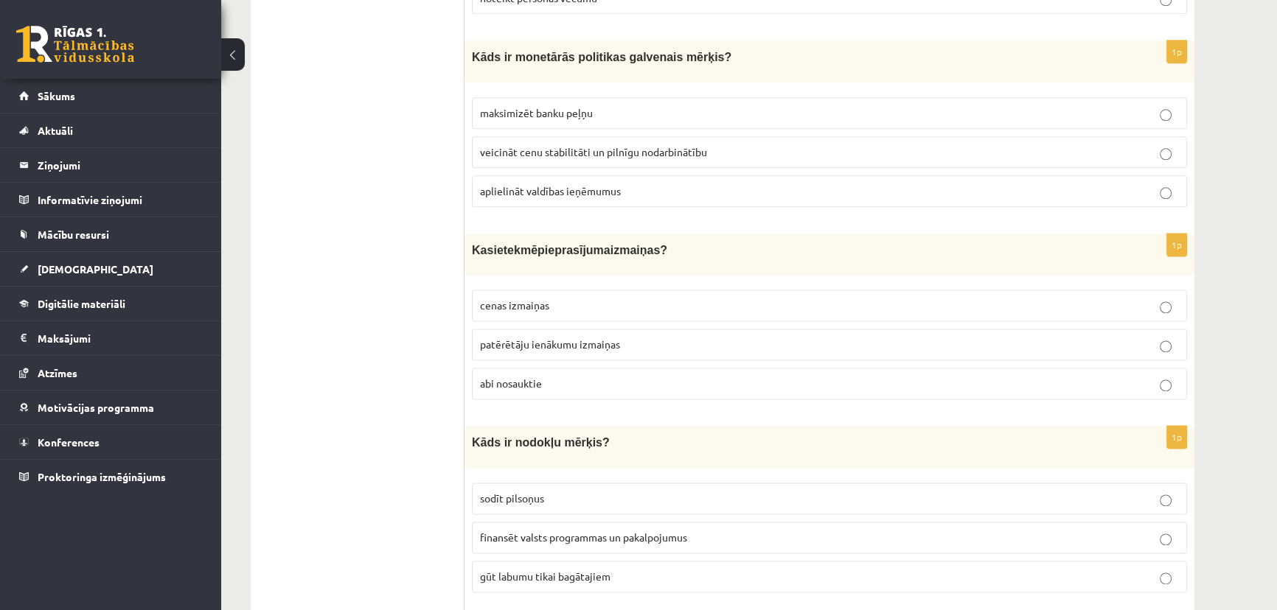
scroll to position [2479, 0]
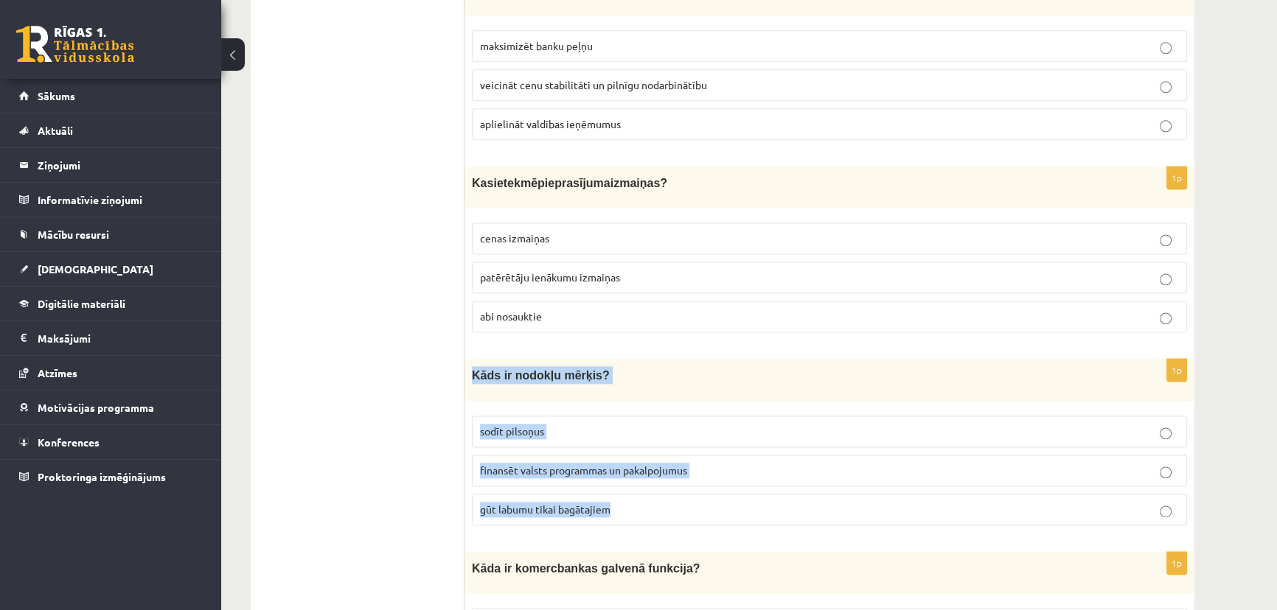
drag, startPoint x: 469, startPoint y: 353, endPoint x: 711, endPoint y: 481, distance: 274.4
click at [711, 481] on div "1p Kāds ir nodokļu mērķis? sodīt pilsoņus finansēt valsts programmas un pakalpo…" at bounding box center [829, 448] width 730 height 178
click at [776, 502] on p "gūt labumu tikai bagātajiem" at bounding box center [829, 509] width 699 height 15
click at [764, 455] on label "finansēt valsts programmas un pakalpojumus" at bounding box center [829, 471] width 715 height 32
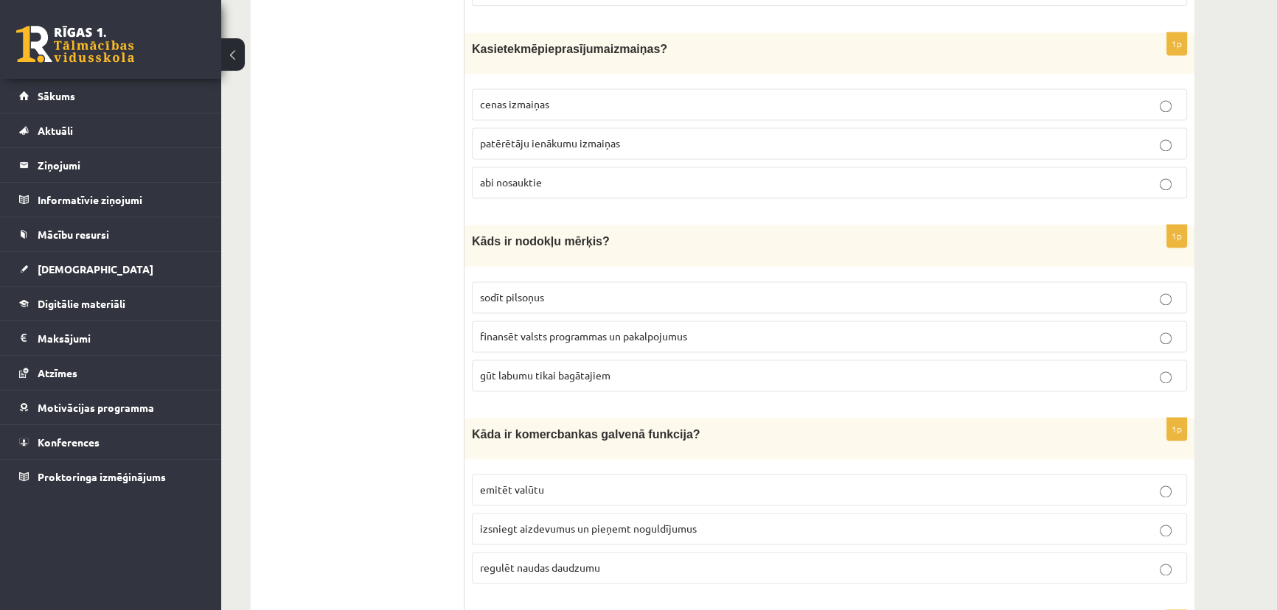
scroll to position [2747, 0]
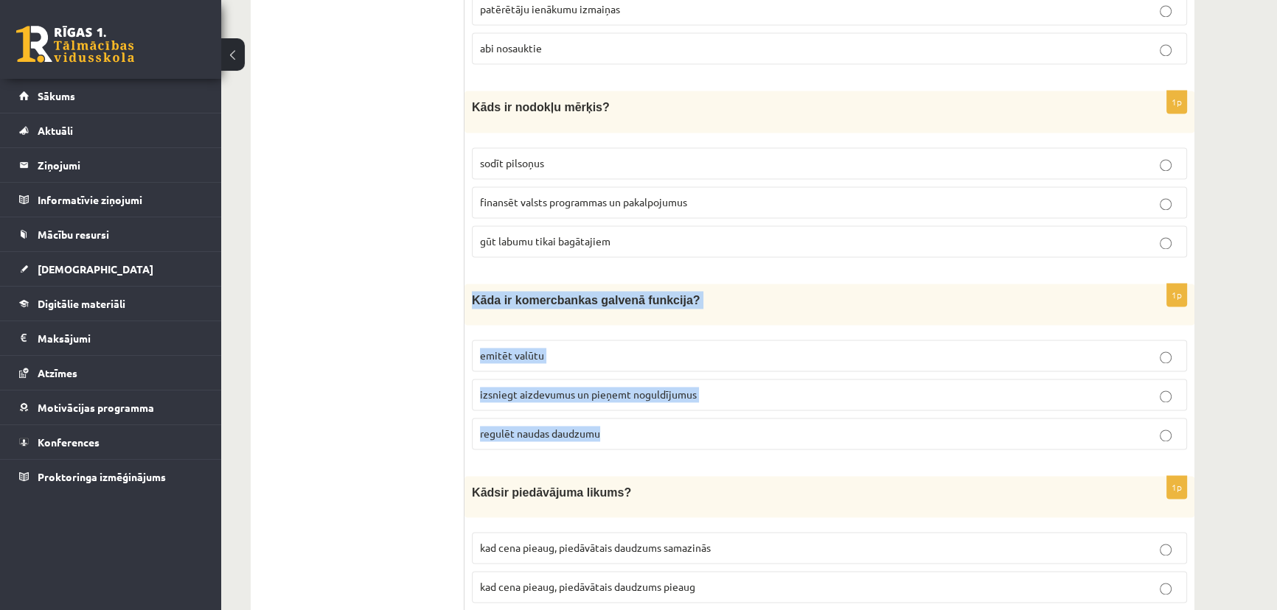
drag, startPoint x: 470, startPoint y: 277, endPoint x: 620, endPoint y: 398, distance: 193.0
click at [620, 398] on div "1p Kāda ir komercbankas galvenā funkcija? emitēt valūtu izsniegt aizdevumus un …" at bounding box center [829, 373] width 730 height 178
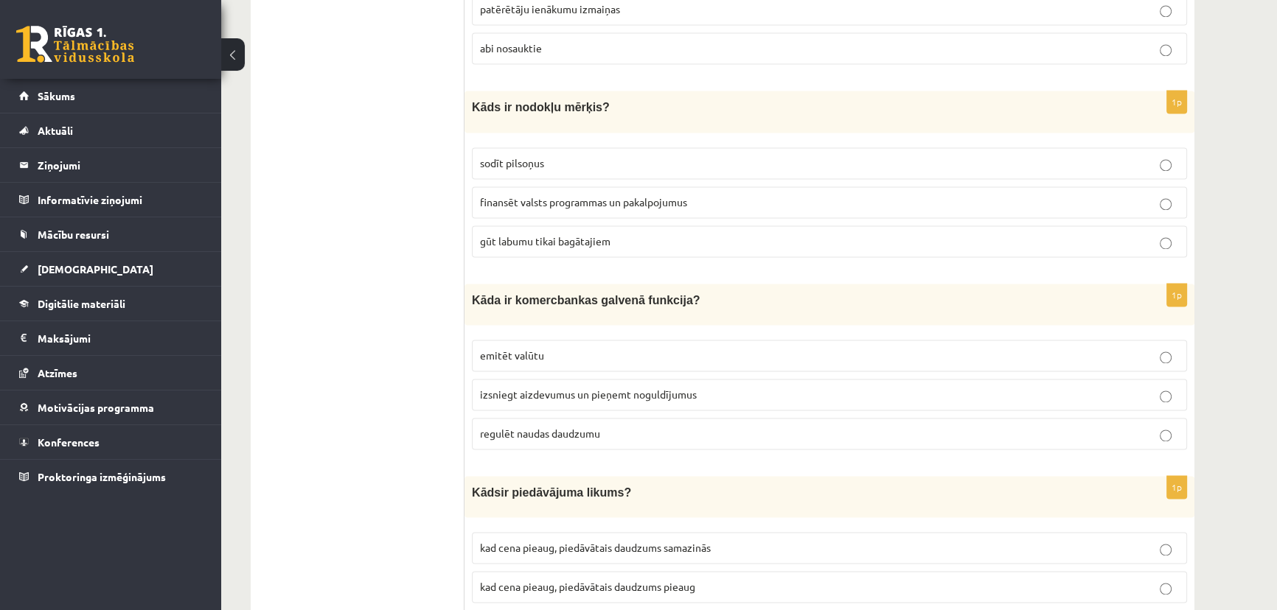
click at [741, 446] on form "1p Kas ir negatīvā ārējā ietekme ekonomikā ? ieguvums, ko trešā puse gūst ekono…" at bounding box center [829, 279] width 700 height 5525
click at [702, 387] on p "izsniegt aizdevumus un pieņemt noguldījumus" at bounding box center [829, 394] width 699 height 15
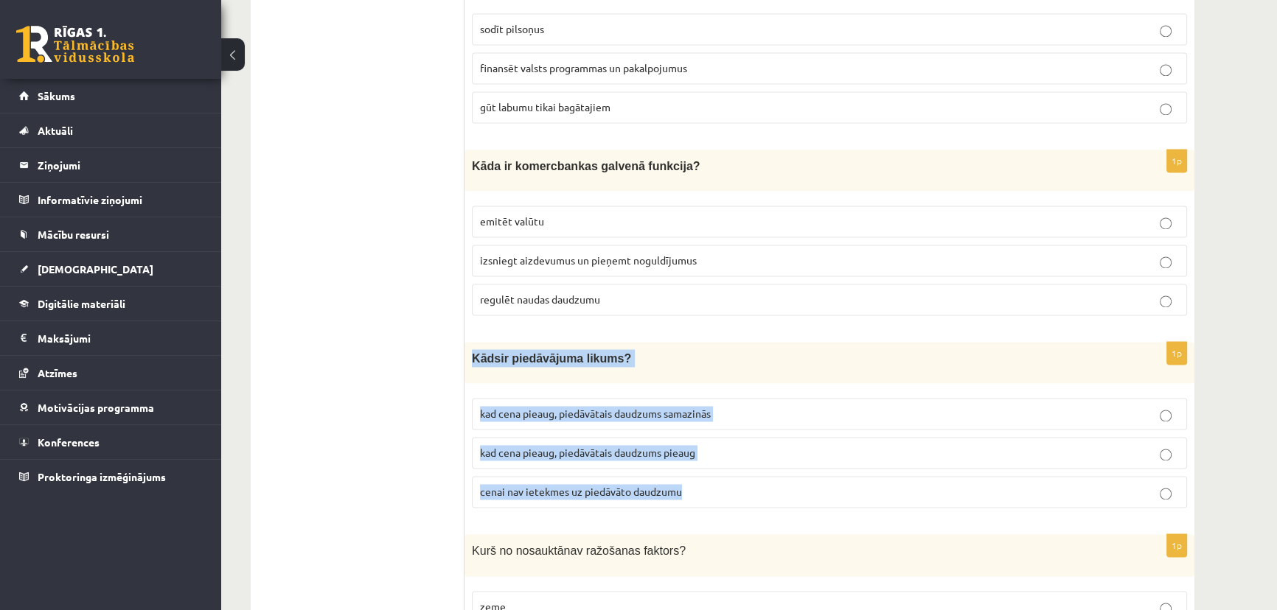
drag, startPoint x: 466, startPoint y: 332, endPoint x: 720, endPoint y: 459, distance: 284.2
click at [720, 459] on div "1p K āds ir piedāvājuma likums? kad cena pieaug, piedāvātais daudzums samazinās…" at bounding box center [829, 431] width 730 height 178
click at [957, 484] on p "cenai nav ietekmes uz piedāvāto daudzumu" at bounding box center [829, 491] width 699 height 15
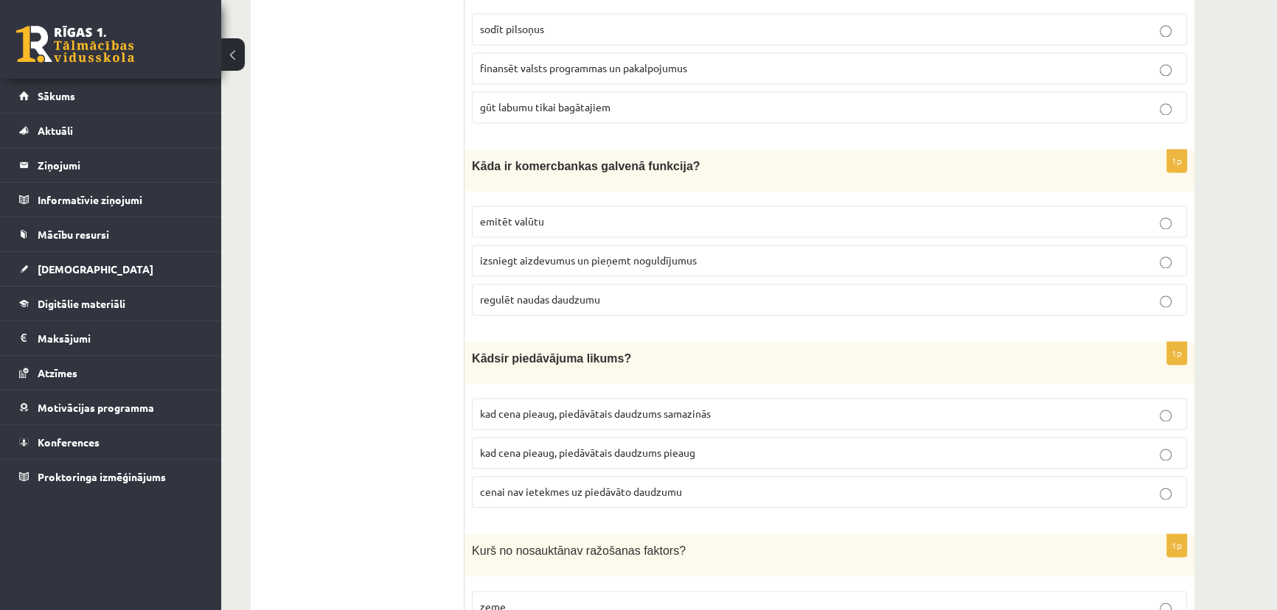
click at [749, 438] on label "kad cena pieaug, piedāvātais daudzums pieaug" at bounding box center [829, 453] width 715 height 32
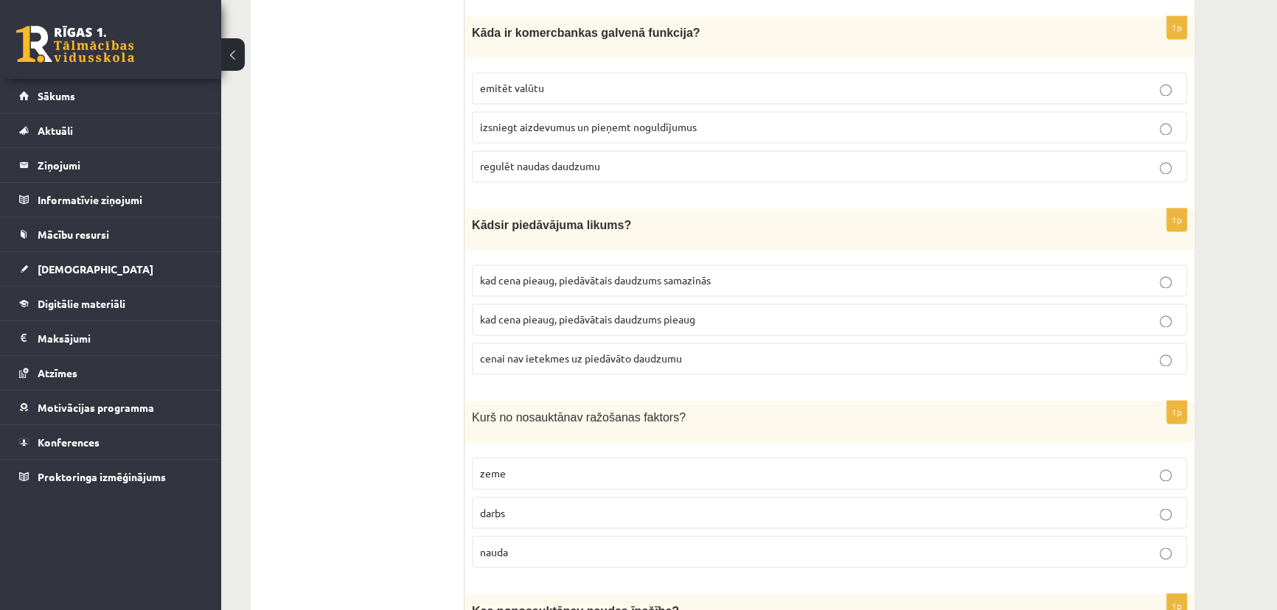
scroll to position [3082, 0]
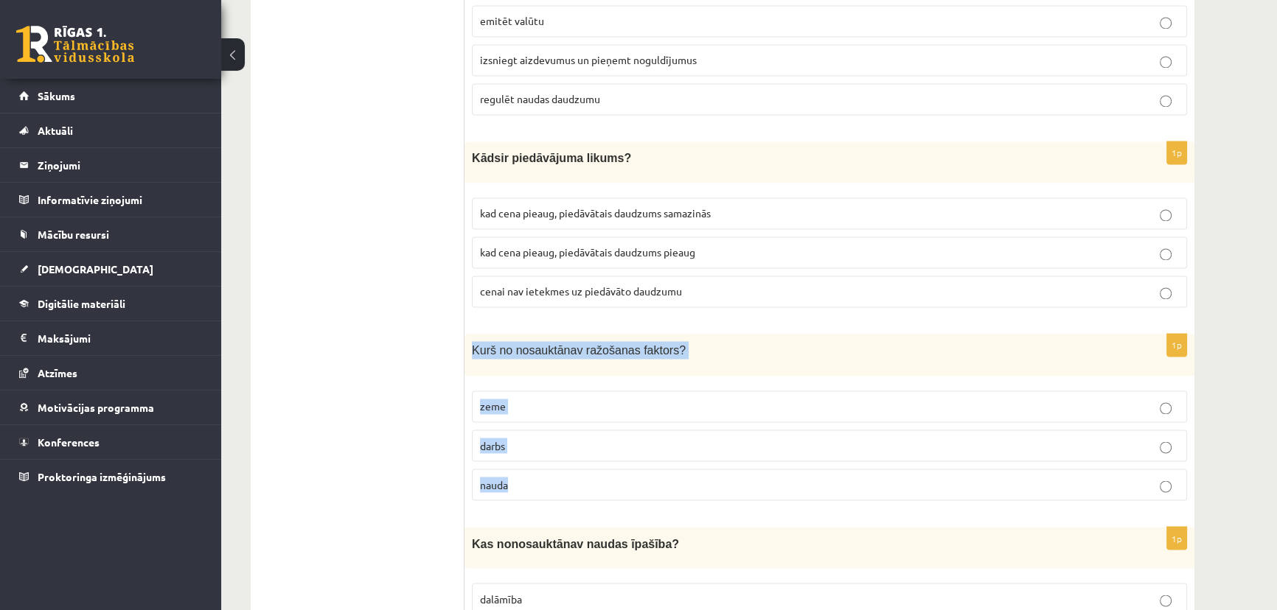
drag, startPoint x: 468, startPoint y: 328, endPoint x: 718, endPoint y: 440, distance: 273.9
click at [721, 441] on div "1p K urš no nosauktā nav ražošanas faktors? zeme darbs nauda" at bounding box center [829, 423] width 730 height 178
click at [659, 383] on fieldset "zeme darbs nauda" at bounding box center [829, 444] width 715 height 122
click at [634, 477] on p "nauda" at bounding box center [829, 484] width 699 height 15
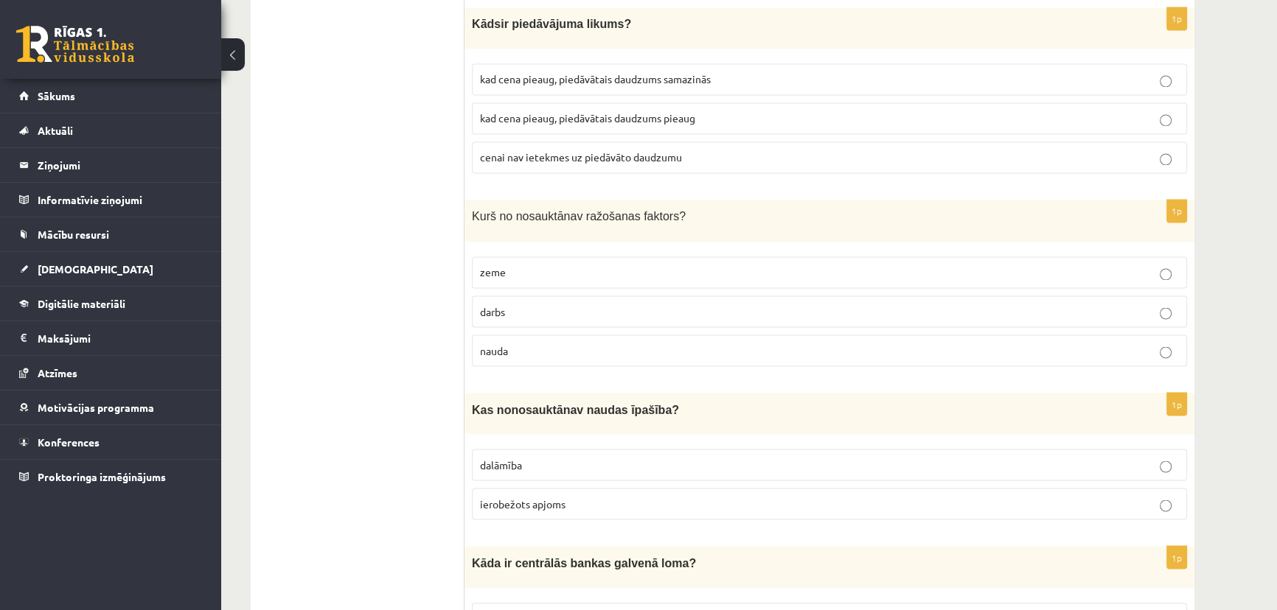
scroll to position [3283, 0]
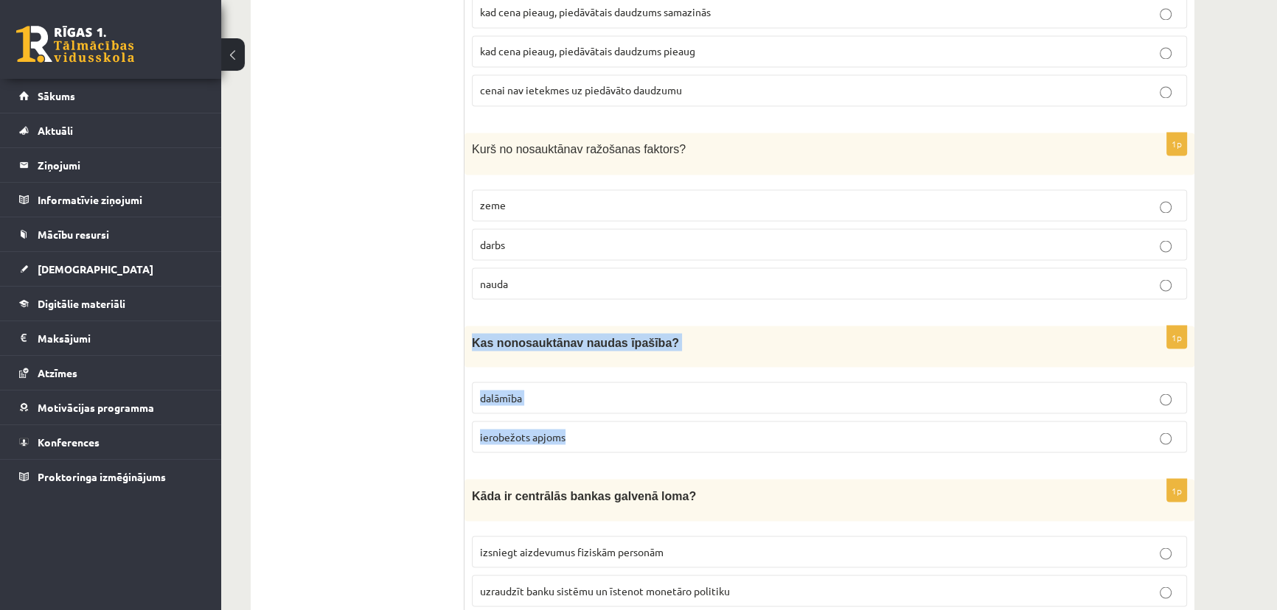
drag, startPoint x: 468, startPoint y: 313, endPoint x: 610, endPoint y: 412, distance: 173.6
click at [610, 412] on div "1p Kas no nosauktā nav naudas īpašība? dalāmība ierobežots apjoms" at bounding box center [829, 395] width 730 height 139
click at [686, 390] on p "dalāmība" at bounding box center [829, 397] width 699 height 15
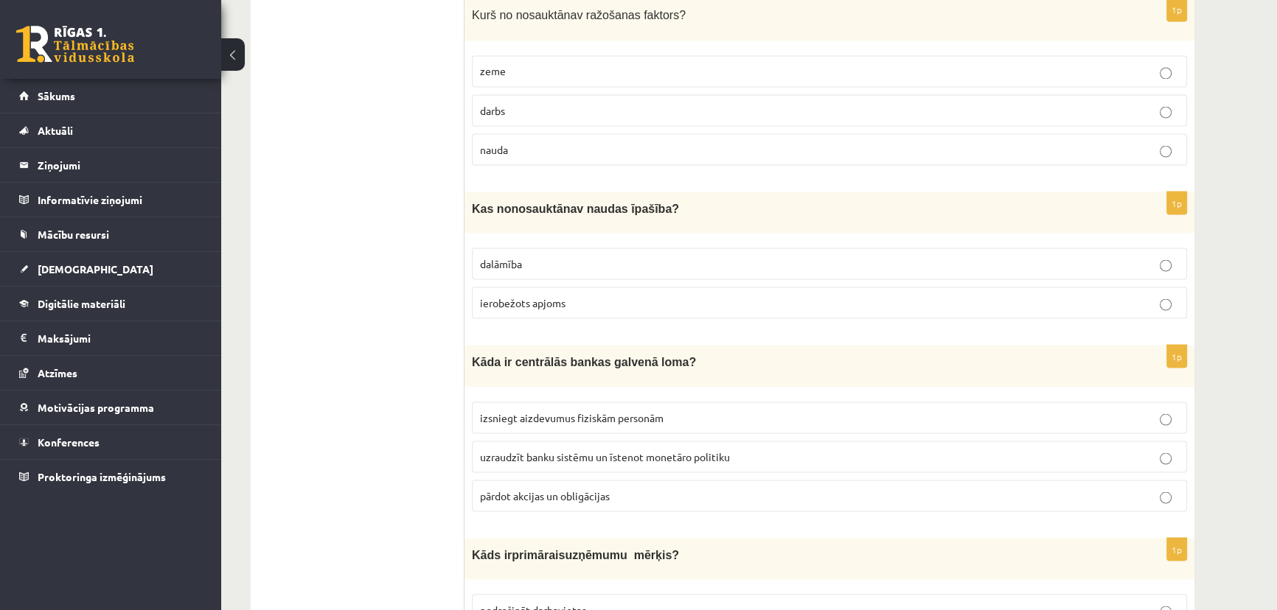
drag, startPoint x: 464, startPoint y: 331, endPoint x: 697, endPoint y: 455, distance: 264.5
click at [702, 443] on fieldset "izsniegt aizdevumus fiziskām personām uzraudzīt banku sistēmu un īstenot monetā…" at bounding box center [829, 455] width 715 height 122
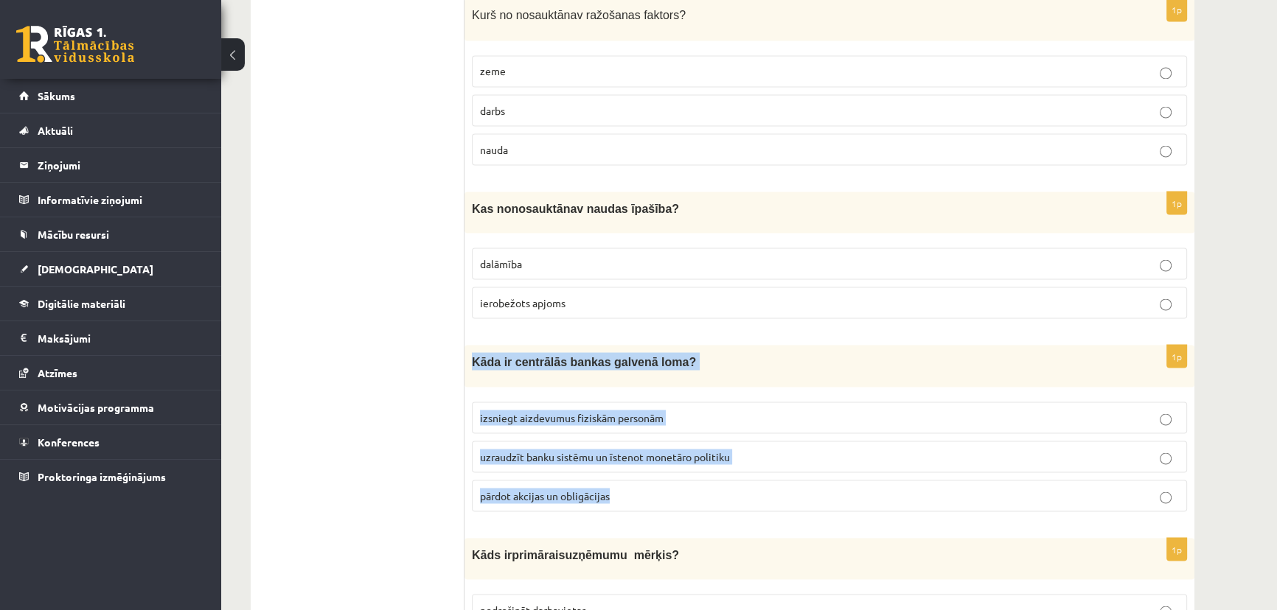
drag, startPoint x: 470, startPoint y: 330, endPoint x: 669, endPoint y: 446, distance: 229.6
click at [669, 446] on div "1p Kāda ir centrālās bankas galvenā loma? izsniegt aizdevumus fiziskām personām…" at bounding box center [829, 434] width 730 height 178
click at [868, 449] on p "uzraudzīt banku sistēmu un īstenot monetāro politiku" at bounding box center [829, 456] width 699 height 15
click at [776, 480] on label "pārdot akcijas un obligācijas" at bounding box center [829, 496] width 715 height 32
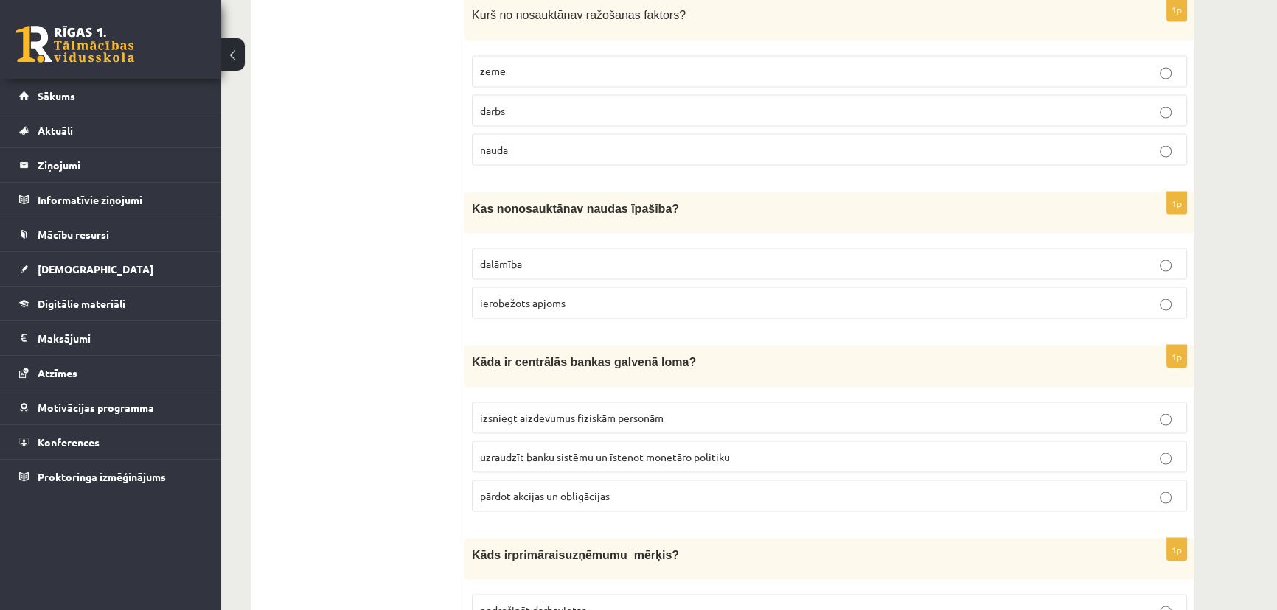
click at [711, 450] on span "uzraudzīt banku sistēmu un īstenot monetāro politiku" at bounding box center [605, 456] width 250 height 13
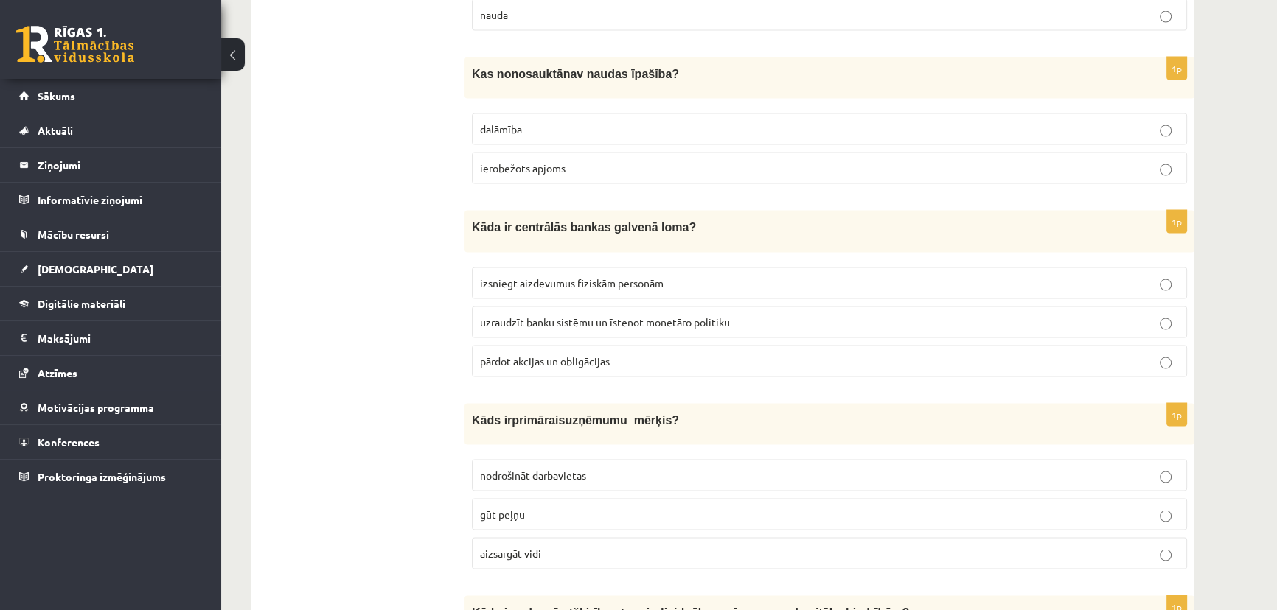
click at [573, 468] on p "nodrošināt darbavietas" at bounding box center [829, 475] width 699 height 15
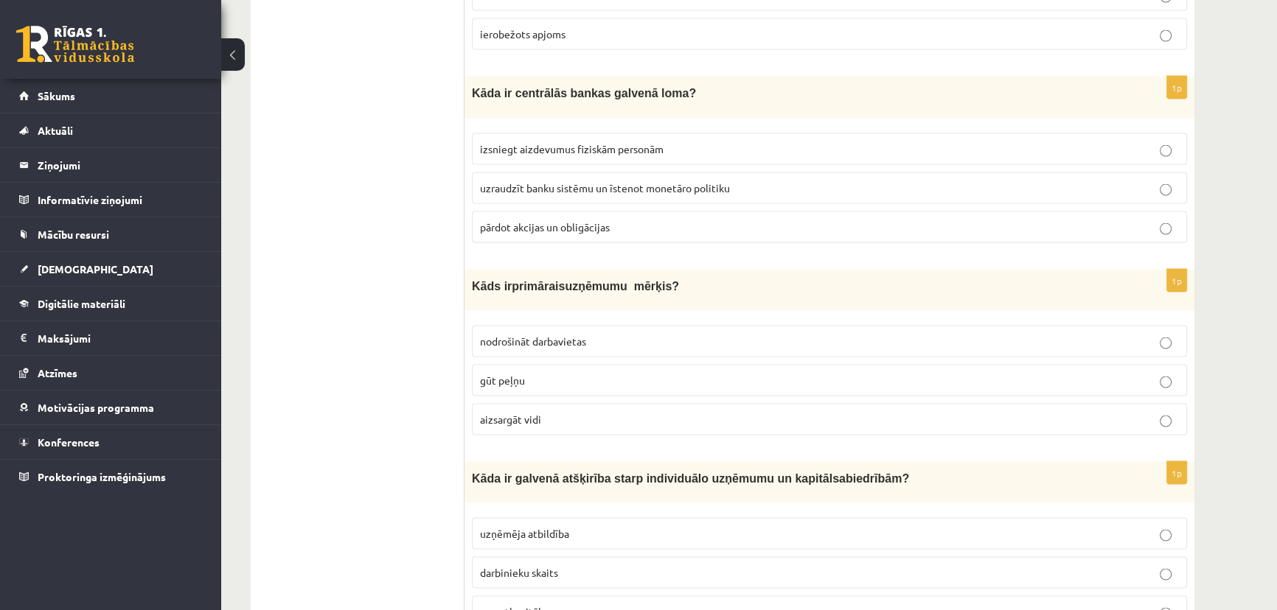
scroll to position [3752, 0]
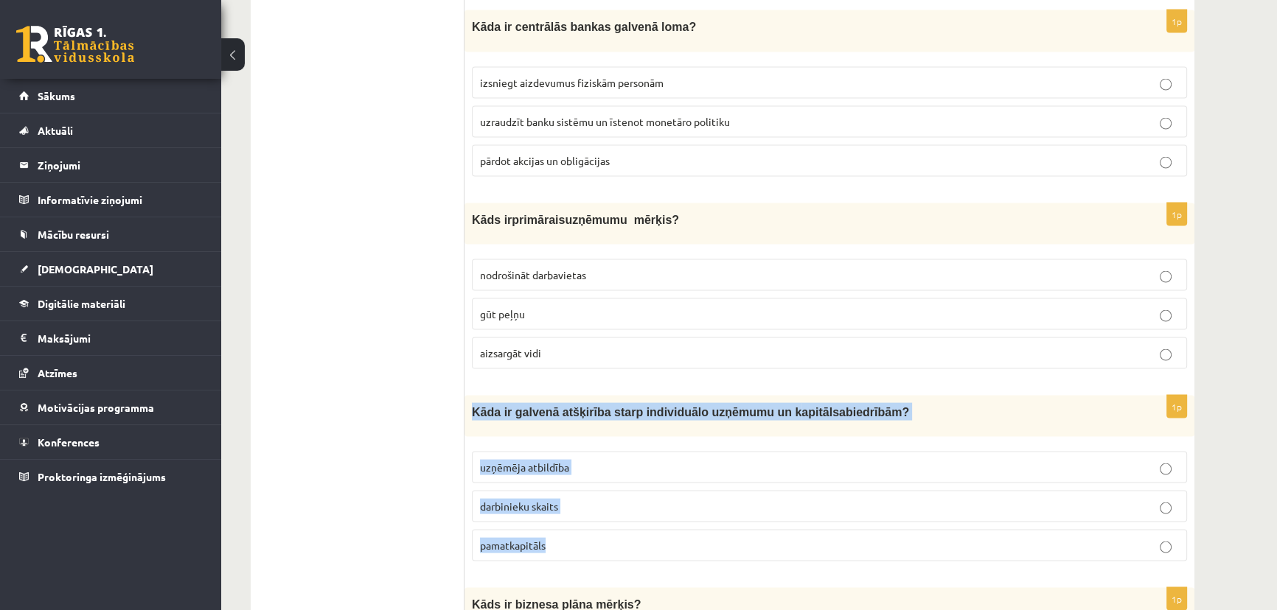
drag, startPoint x: 470, startPoint y: 375, endPoint x: 622, endPoint y: 492, distance: 191.8
click at [622, 492] on div "1p Kāda ir galvenā atšķirība starp individuālo uzņēmumu un k apitālsabiedrībām …" at bounding box center [829, 485] width 730 height 178
click at [585, 499] on p "darbinieku skaits" at bounding box center [829, 506] width 699 height 15
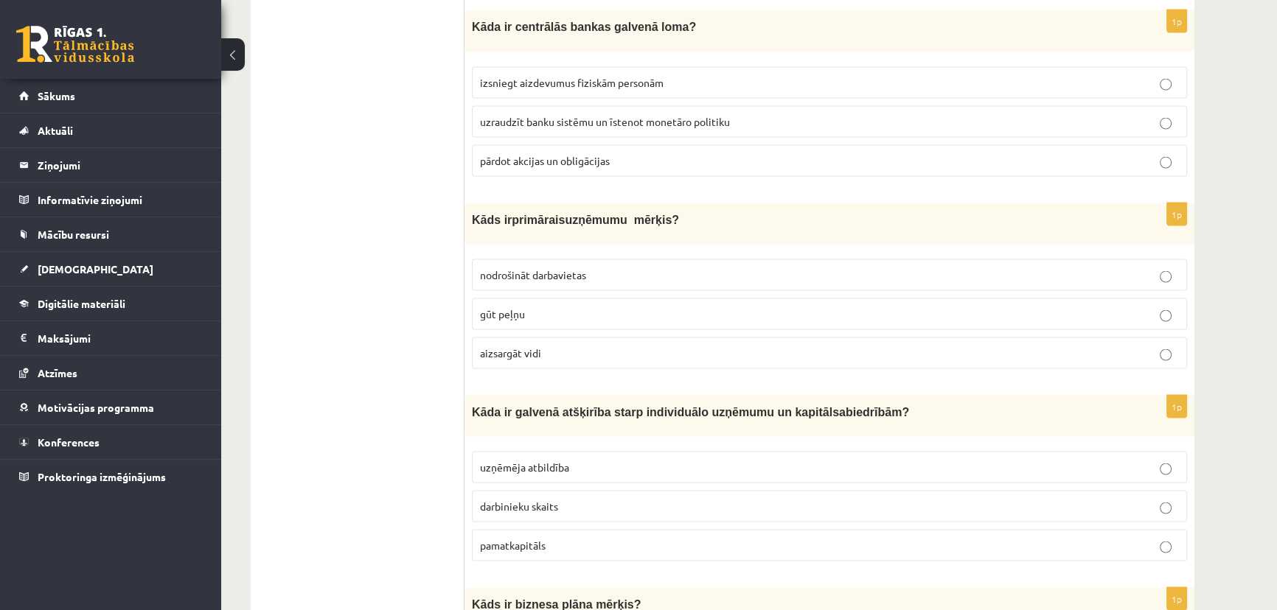
scroll to position [4021, 0]
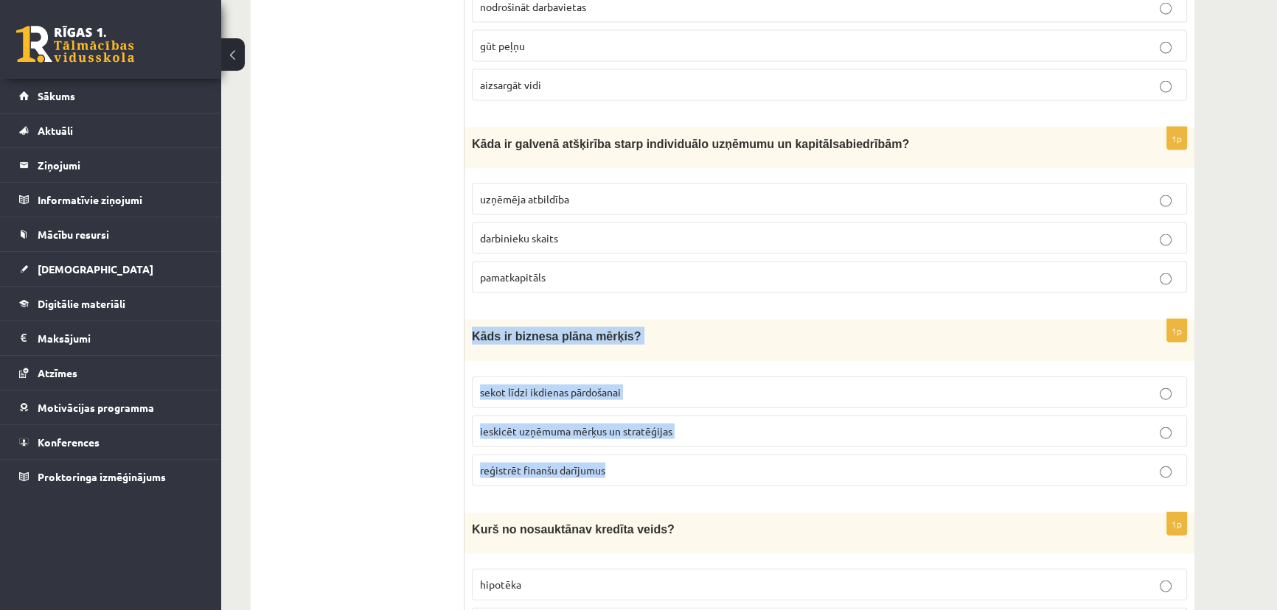
drag, startPoint x: 471, startPoint y: 296, endPoint x: 672, endPoint y: 400, distance: 225.8
click at [669, 420] on div "1p Kāds ir biznesa plāna mērķis? sekot līdzi ikdienas pārdošanai ieskicēt uzņēm…" at bounding box center [829, 409] width 730 height 178
click at [758, 424] on p "ieskicēt uzņēmuma mērķus un stratēģijas" at bounding box center [829, 431] width 699 height 15
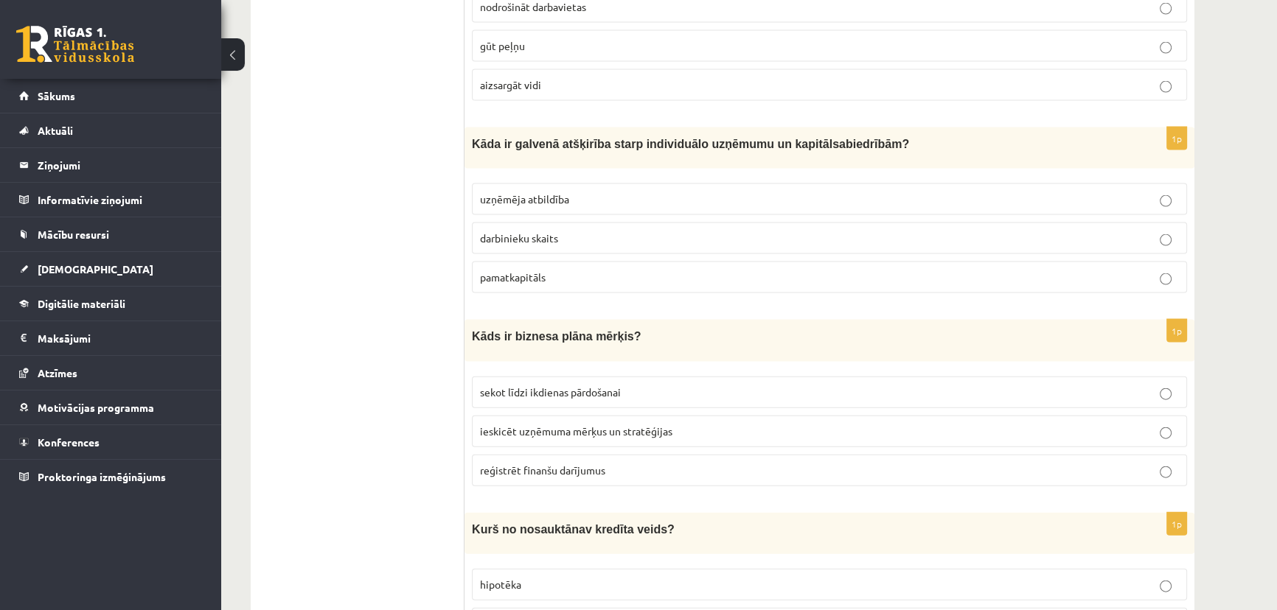
click at [717, 369] on fieldset "sekot līdzi ikdienas pārdošanai ieskicēt uzņēmuma mērķus un stratēģijas reģistr…" at bounding box center [829, 430] width 715 height 122
click at [715, 385] on p "sekot līdzi ikdienas pārdošanai" at bounding box center [829, 392] width 699 height 15
click at [699, 455] on label "reģistrēt finanšu darījumus" at bounding box center [829, 471] width 715 height 32
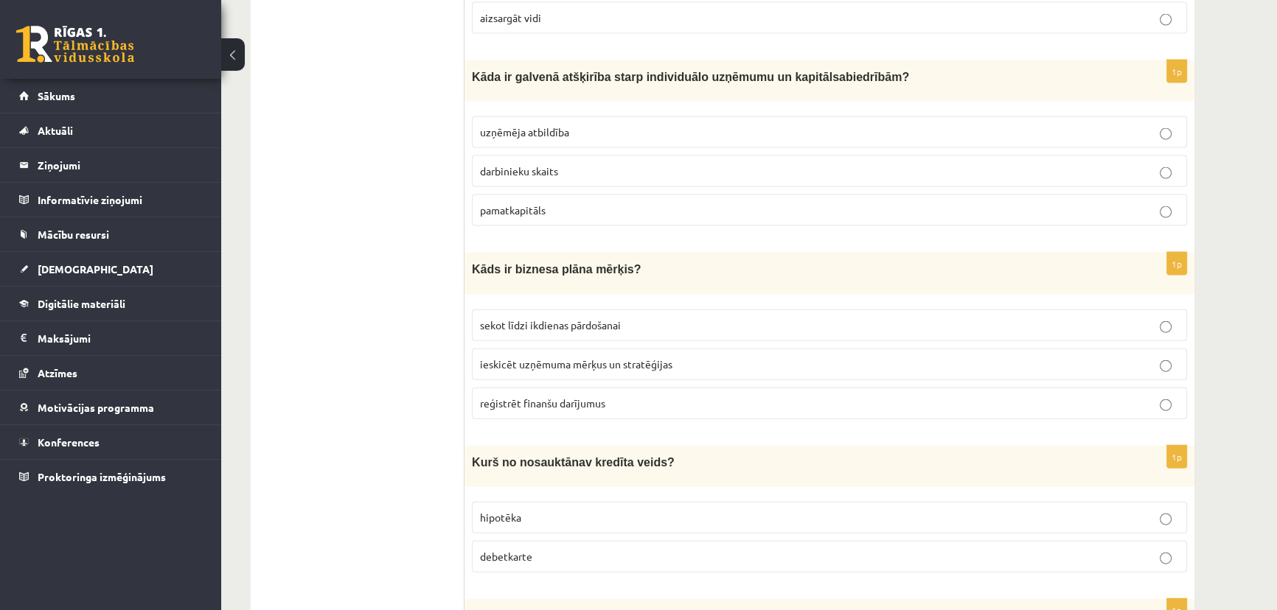
scroll to position [4155, 0]
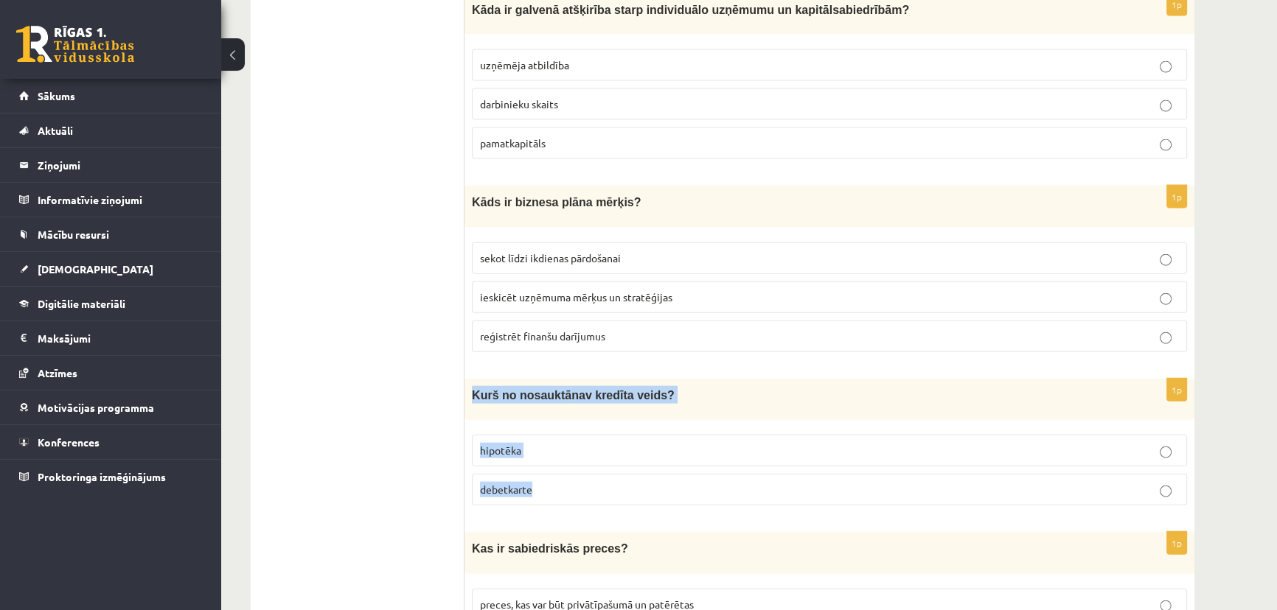
drag, startPoint x: 472, startPoint y: 360, endPoint x: 553, endPoint y: 450, distance: 120.5
click at [553, 450] on div "1p K urš no nosauktā nav kredīta veids? hipotēka debetkarte" at bounding box center [829, 448] width 730 height 139
click at [713, 482] on p "debetkarte" at bounding box center [829, 489] width 699 height 15
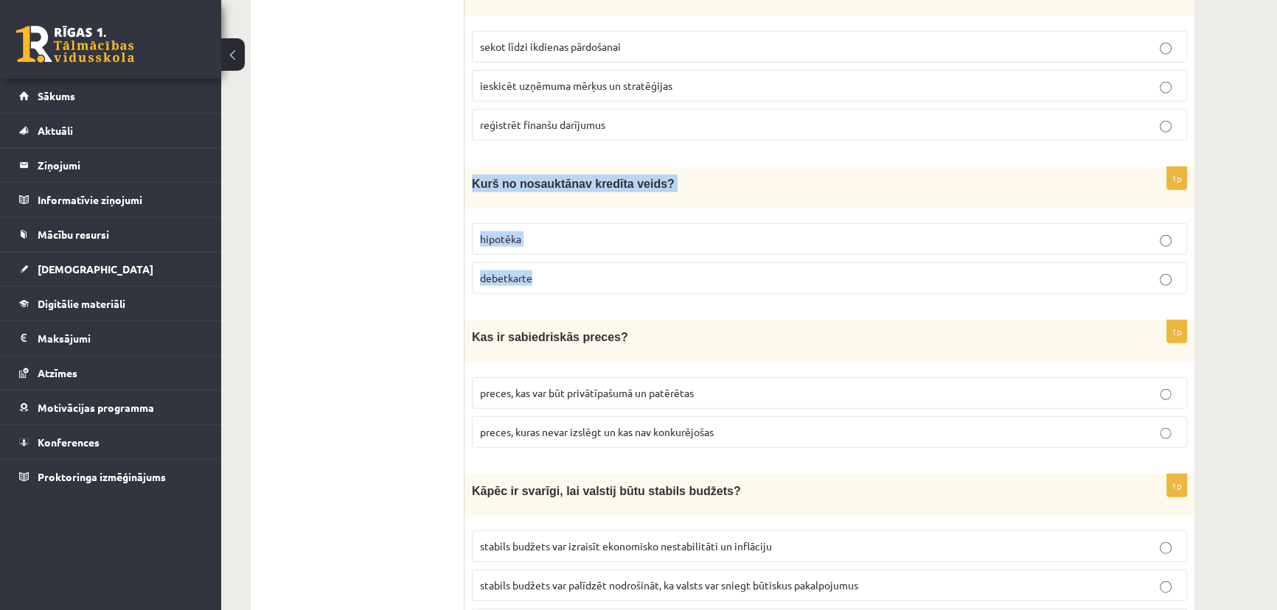
scroll to position [4433, 0]
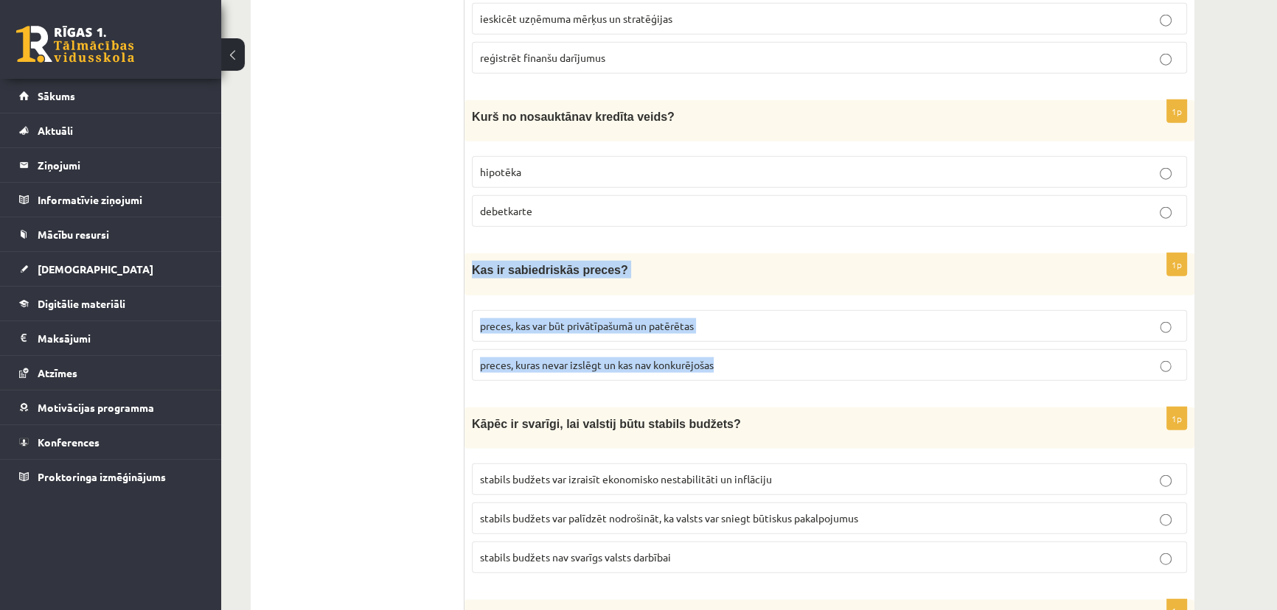
drag, startPoint x: 468, startPoint y: 226, endPoint x: 739, endPoint y: 329, distance: 289.6
click at [739, 329] on div "1p Kas ir sabiedriskās preces? preces, kas var būt privātīpašumā un patērētas p…" at bounding box center [829, 323] width 730 height 139
click at [689, 319] on span "preces, kas var būt privātīpašumā un patērētas" at bounding box center [587, 325] width 214 height 13
click at [704, 258] on div "1p Kas ir sabiedriskās preces? preces, kas var būt privātīpašumā un patērētas p…" at bounding box center [829, 323] width 730 height 139
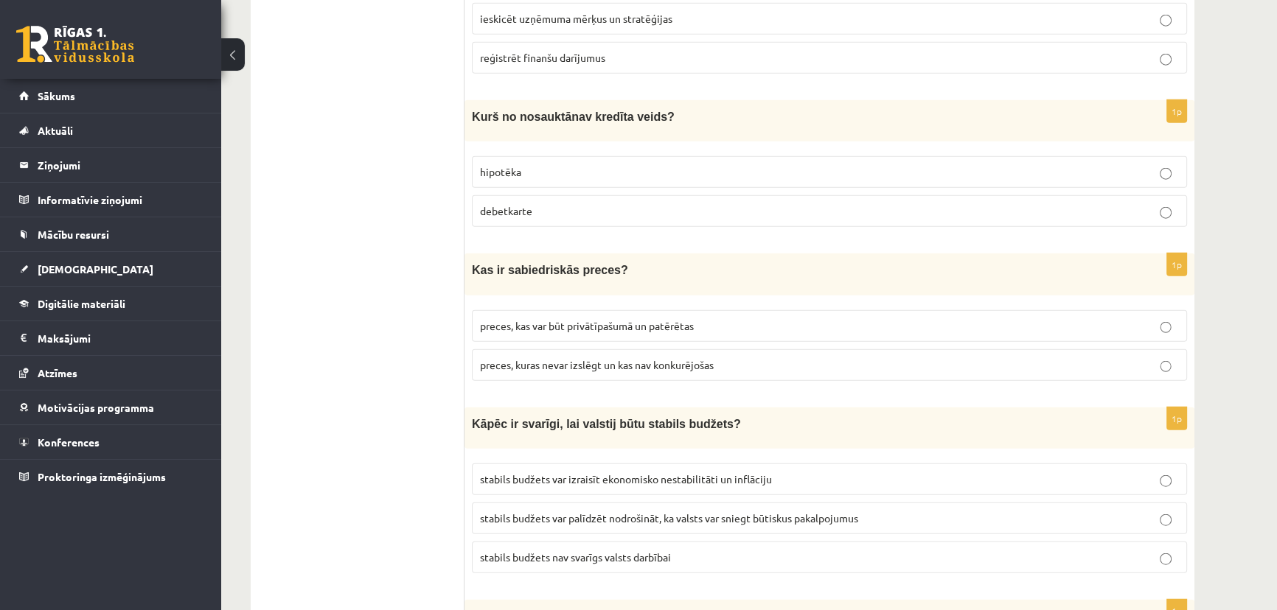
click at [680, 358] on span "preces, kuras nevar izslēgt un kas nav konkurējošas" at bounding box center [597, 364] width 234 height 13
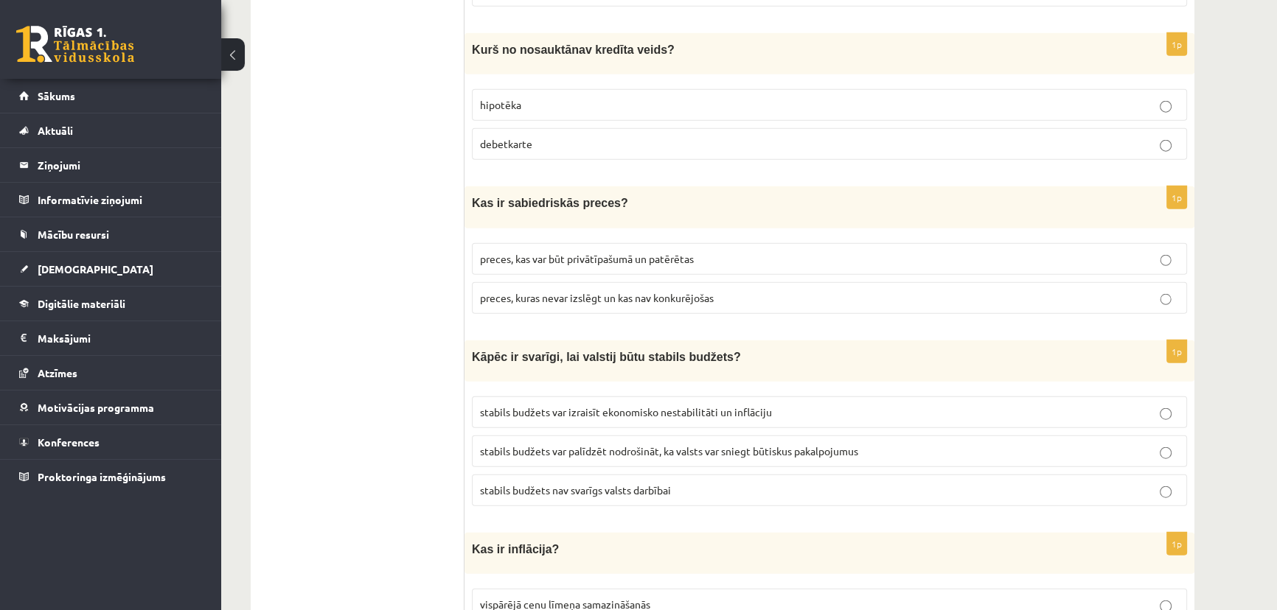
scroll to position [4567, 0]
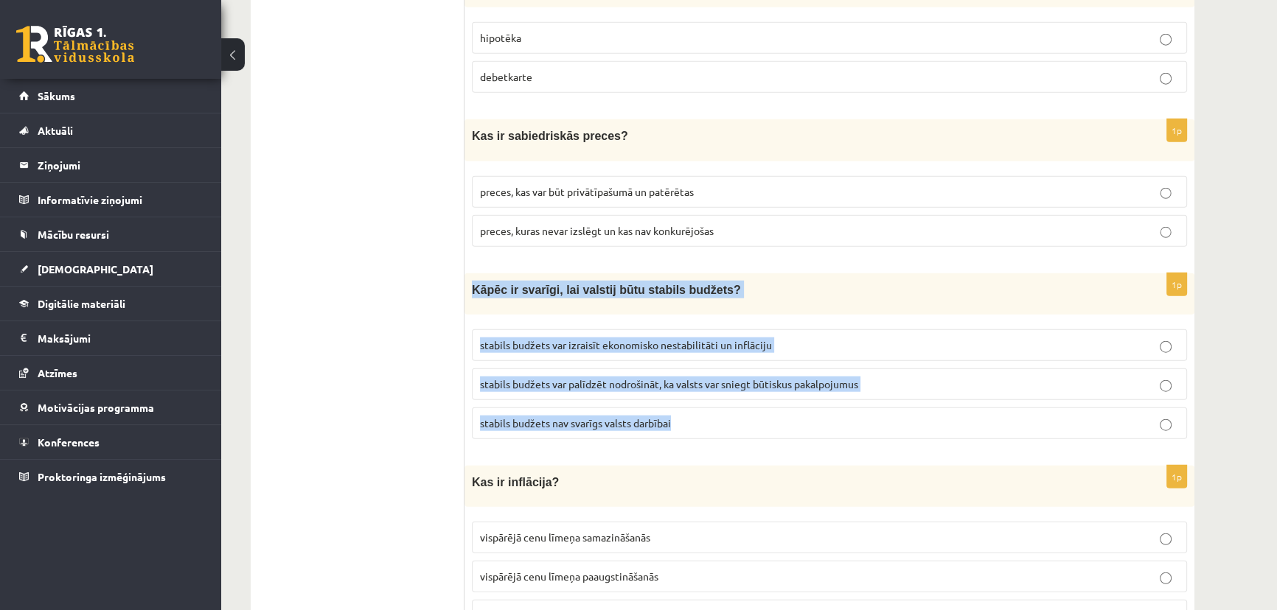
drag, startPoint x: 471, startPoint y: 244, endPoint x: 721, endPoint y: 387, distance: 287.9
click at [719, 392] on div "1p Kāpēc ir svarīgi, lai valstij būtu stabils budžets? stabils budžets var izra…" at bounding box center [829, 362] width 730 height 178
click at [774, 416] on p "stabils budžets nav svarīgs valsts darbībai" at bounding box center [829, 423] width 699 height 15
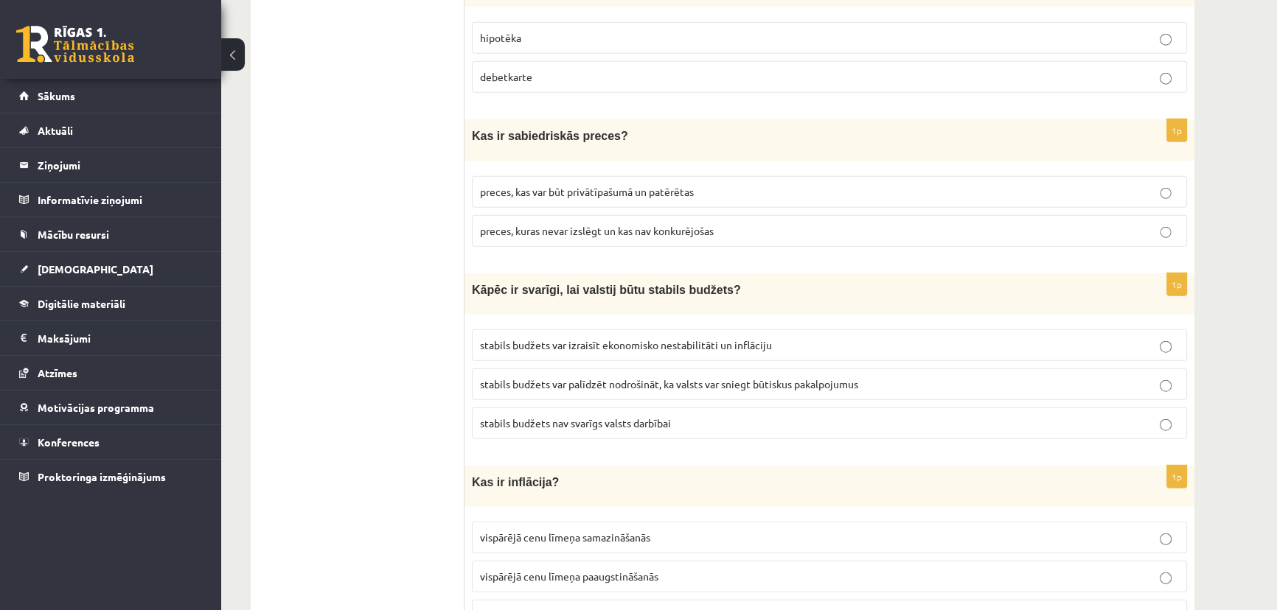
click at [542, 377] on p "stabils budžets var palīdzēt nodrošināt, ka valsts var sniegt būtiskus pakalpoj…" at bounding box center [829, 384] width 699 height 15
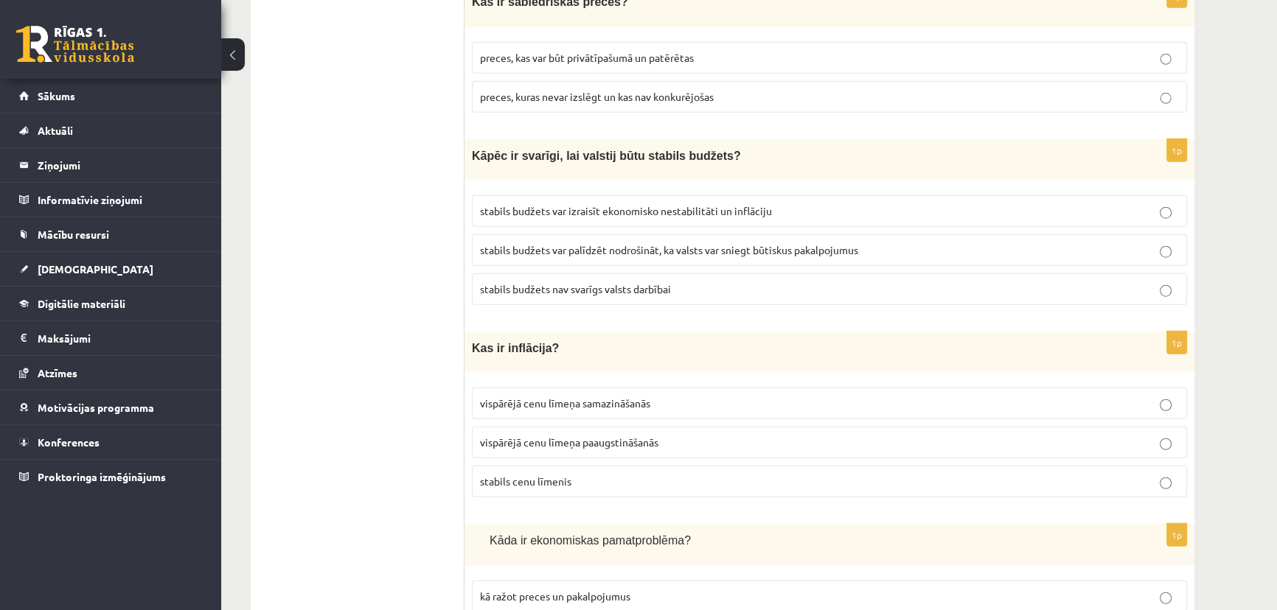
scroll to position [4836, 0]
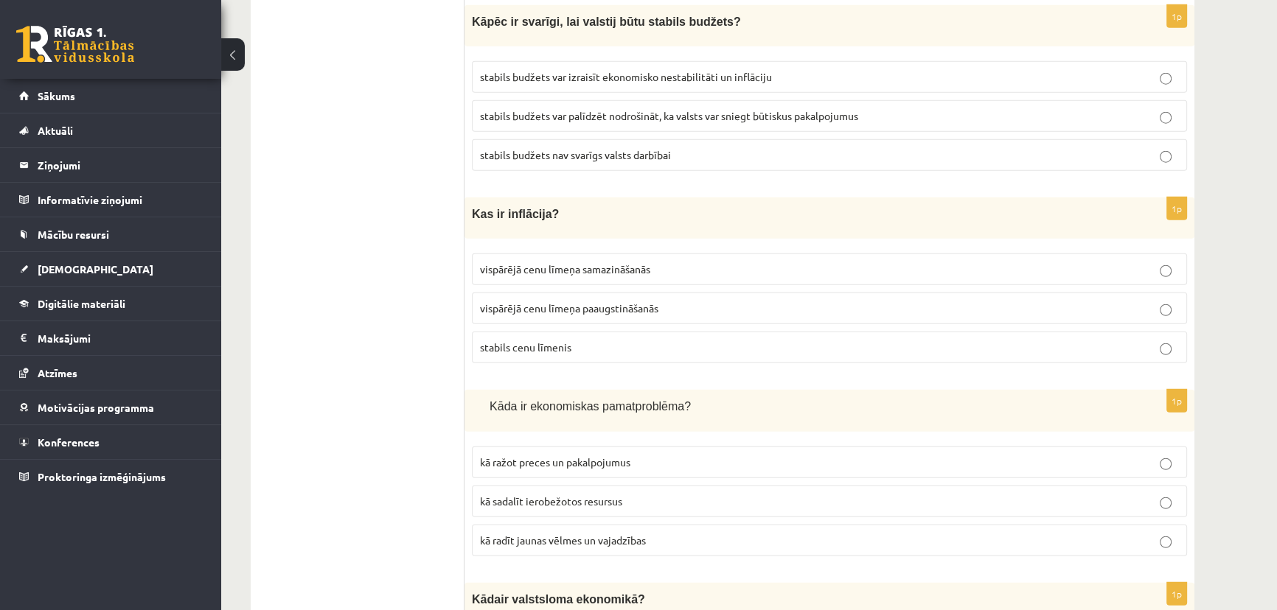
click at [529, 302] on span "vispārējā cenu līmeņa paaugstināšanās" at bounding box center [569, 308] width 178 height 13
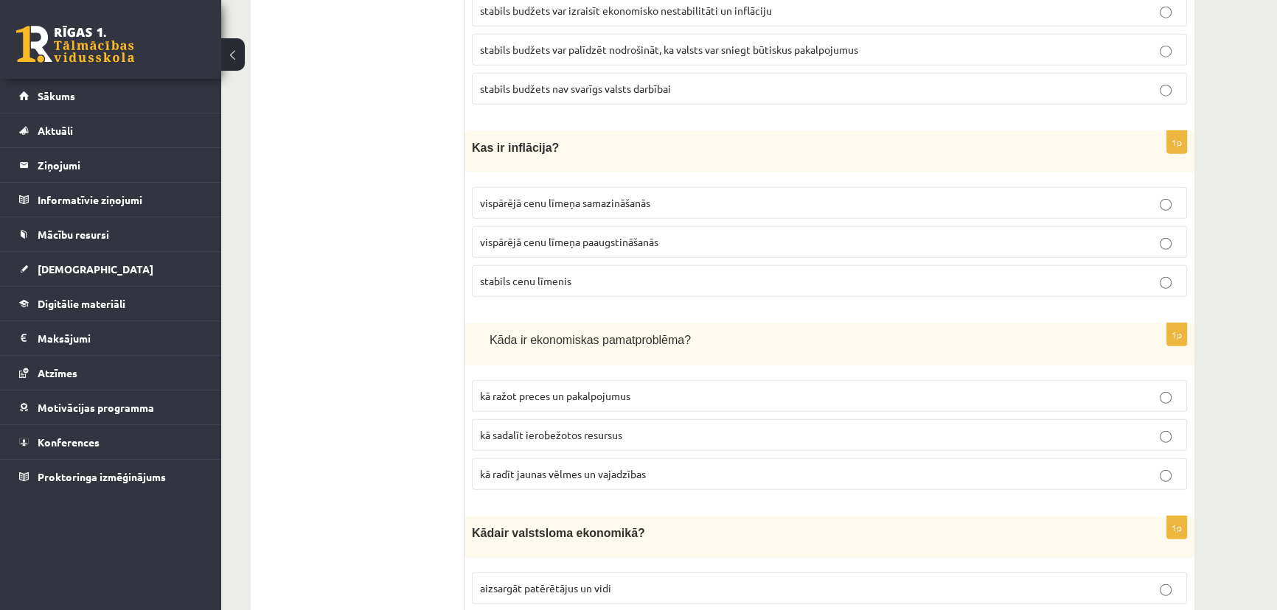
scroll to position [4969, 0]
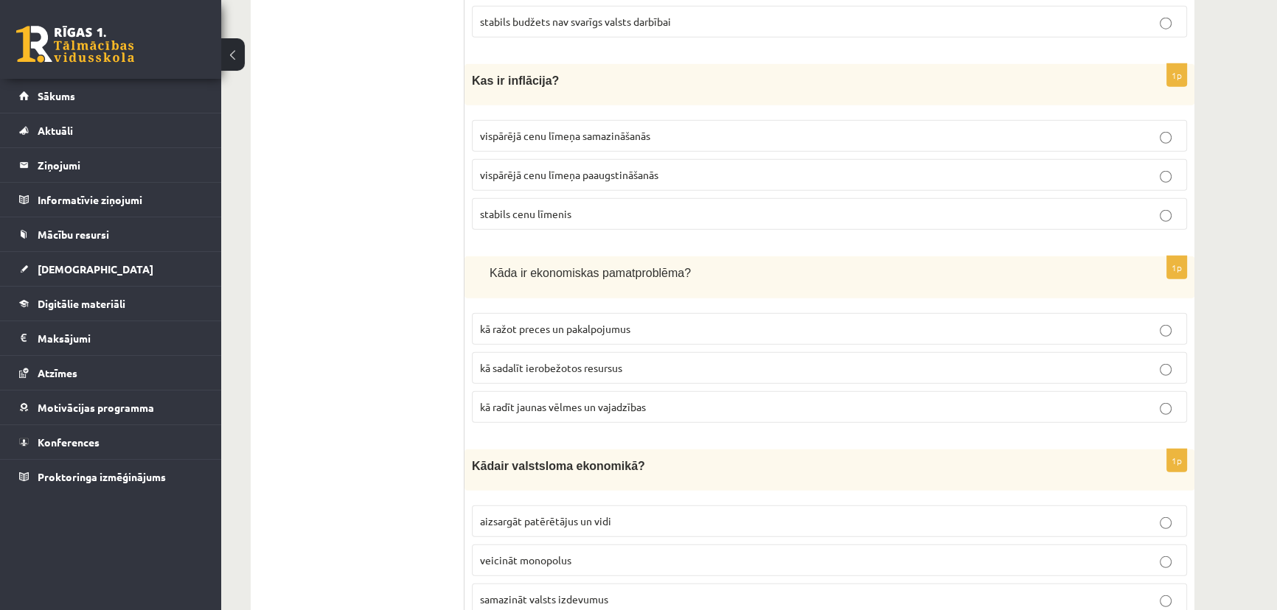
click at [535, 322] on span "kā ražot preces un pakalpojumus" at bounding box center [555, 328] width 150 height 13
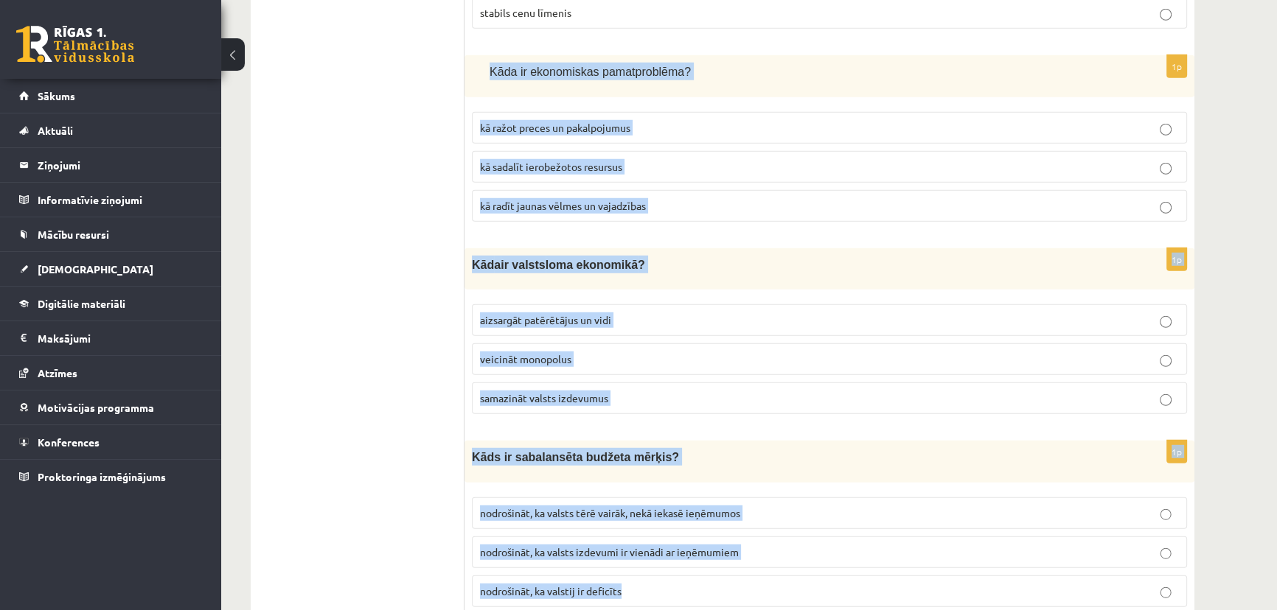
drag, startPoint x: 480, startPoint y: 20, endPoint x: 792, endPoint y: 541, distance: 607.3
click at [935, 256] on p "Kād a ir valsts loma ekonomikā ?" at bounding box center [792, 265] width 641 height 18
click at [781, 297] on fieldset "aizsargāt patērētājus un vidi veicināt monopolus samazināt valsts izdevumus" at bounding box center [829, 358] width 715 height 122
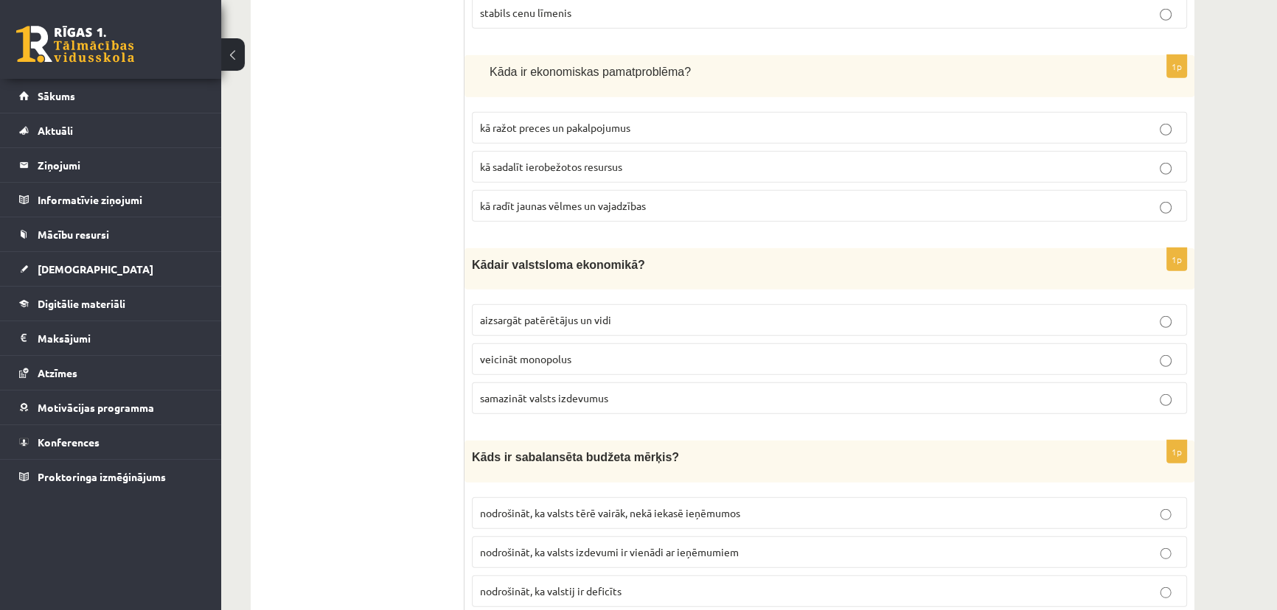
click at [644, 159] on p "kā sadalīt ierobežotos resursus" at bounding box center [829, 166] width 699 height 15
click at [530, 344] on label "veicināt monopolus" at bounding box center [829, 360] width 715 height 32
click at [574, 391] on p "samazināt valsts izdevumus" at bounding box center [829, 398] width 699 height 15
click at [550, 498] on label "nodrošināt, ka valsts tērē vairāk, nekā iekasē ieņēmumos" at bounding box center [829, 514] width 715 height 32
click at [560, 545] on p "nodrošināt, ka valsts izdevumi ir vienādi ar ieņēmumiem" at bounding box center [829, 552] width 699 height 15
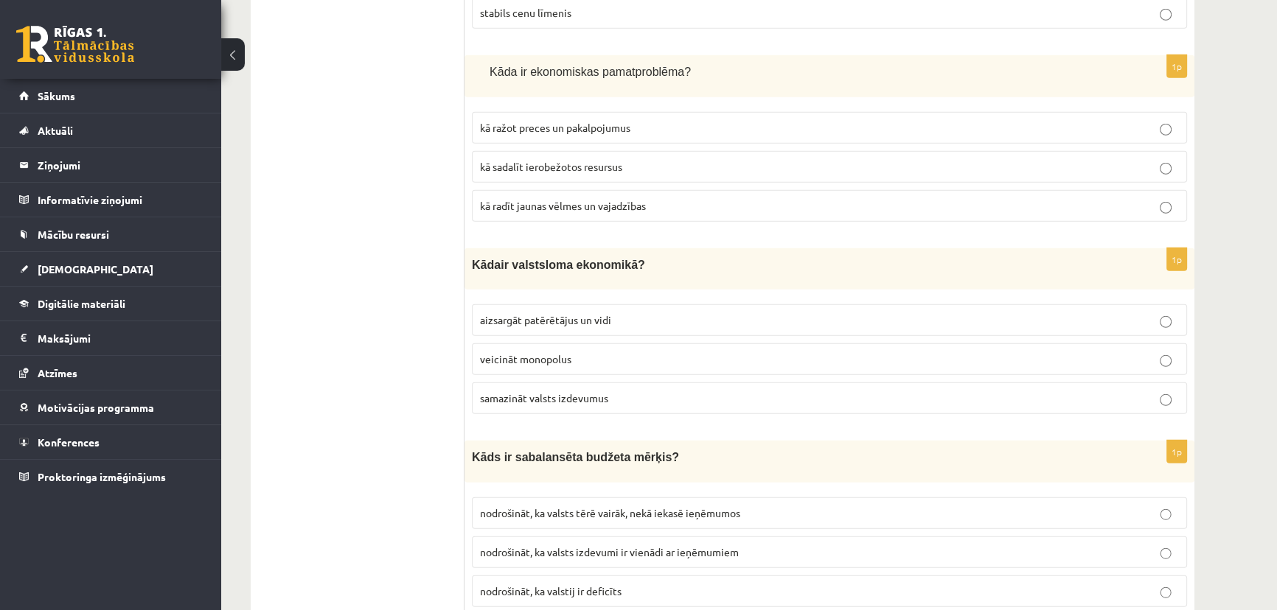
click at [779, 584] on p "nodrošināt, ka valstij ir deficīts" at bounding box center [829, 591] width 699 height 15
click at [789, 537] on label "nodrošināt, ka valsts izdevumi ir vienādi ar ieņēmumiem" at bounding box center [829, 553] width 715 height 32
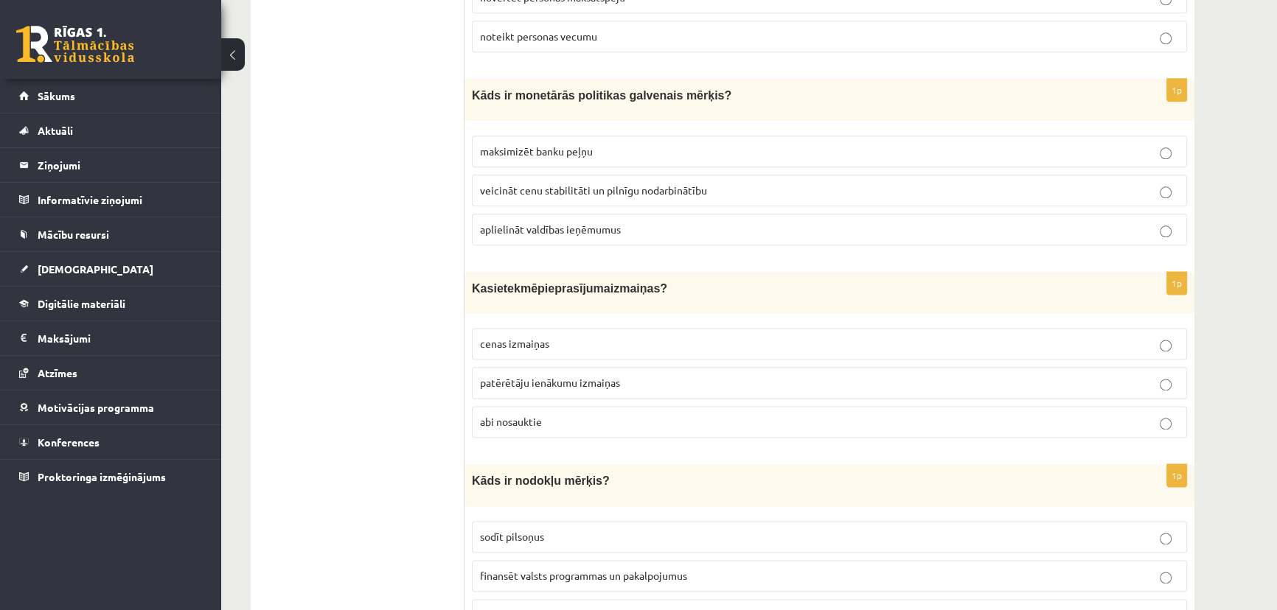
scroll to position [0, 0]
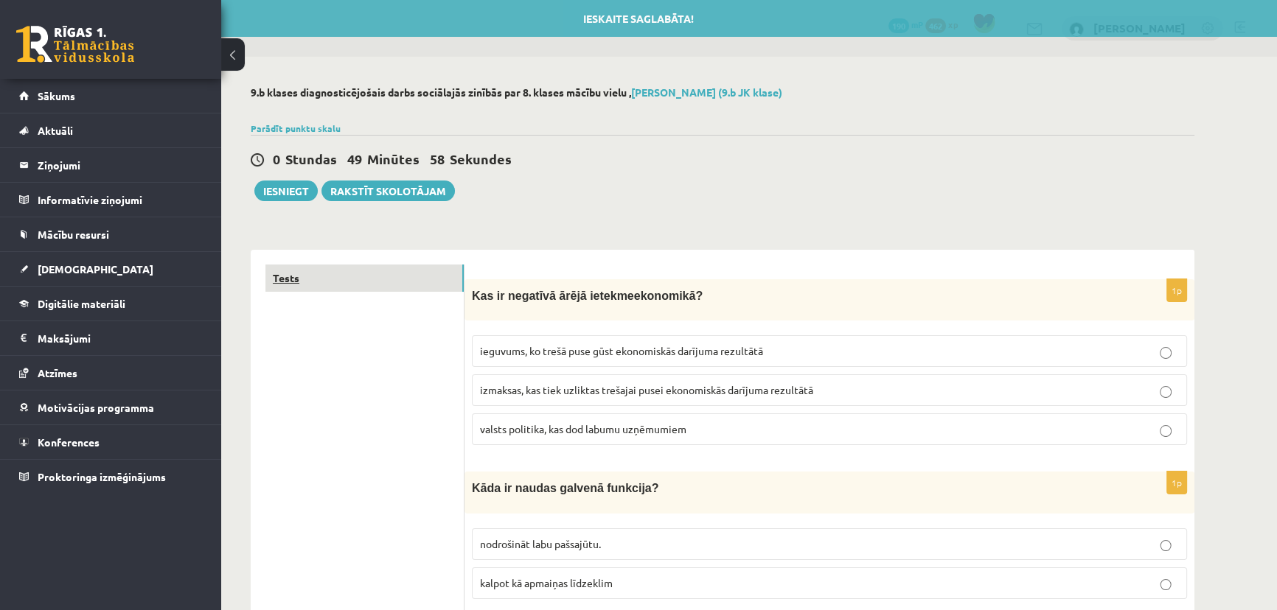
click at [281, 277] on link "Tests" at bounding box center [364, 278] width 198 height 27
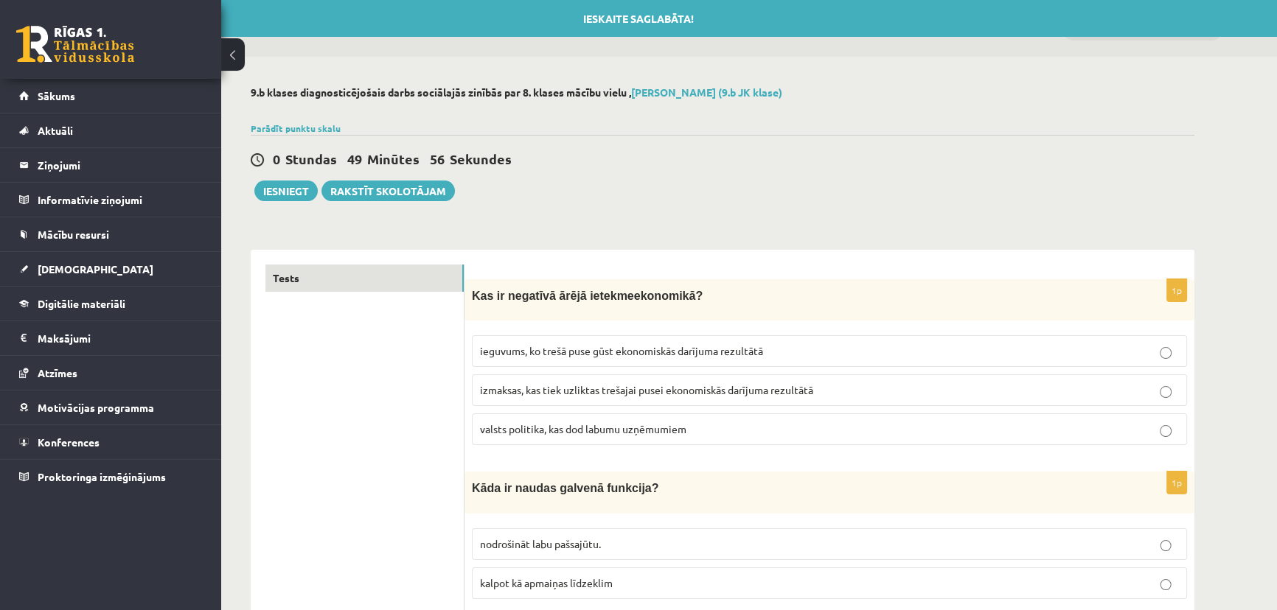
drag, startPoint x: 351, startPoint y: 296, endPoint x: 345, endPoint y: 310, distance: 15.2
drag, startPoint x: 345, startPoint y: 310, endPoint x: 346, endPoint y: 324, distance: 14.8
drag, startPoint x: 346, startPoint y: 324, endPoint x: 350, endPoint y: 350, distance: 26.2
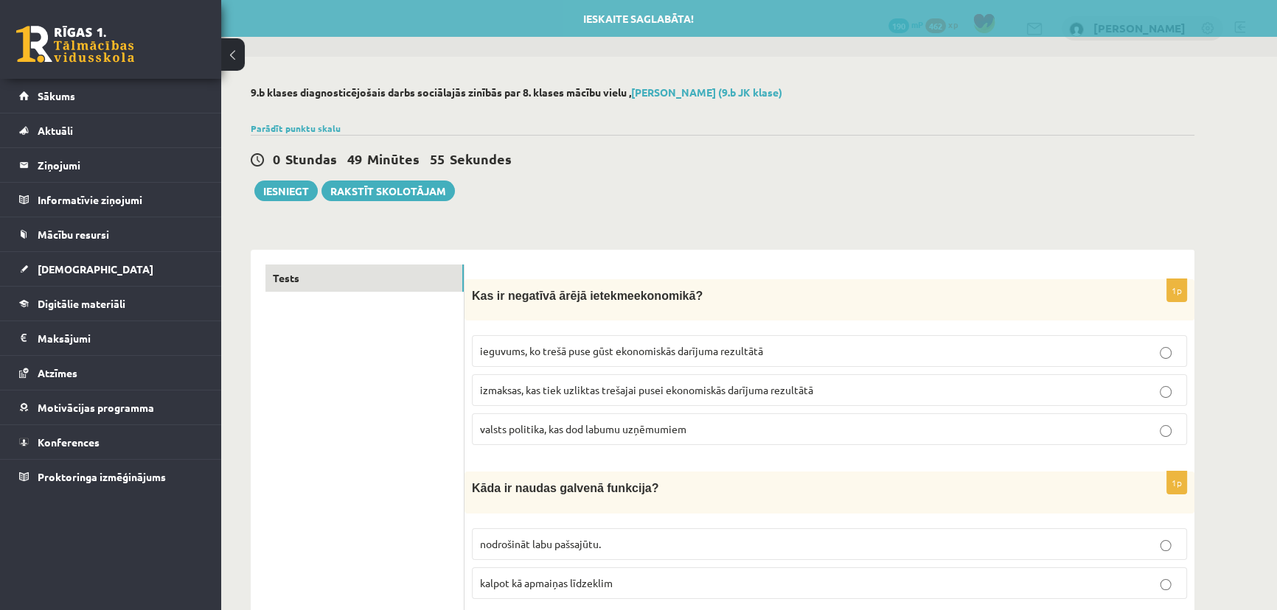
drag, startPoint x: 358, startPoint y: 371, endPoint x: 354, endPoint y: 382, distance: 11.7
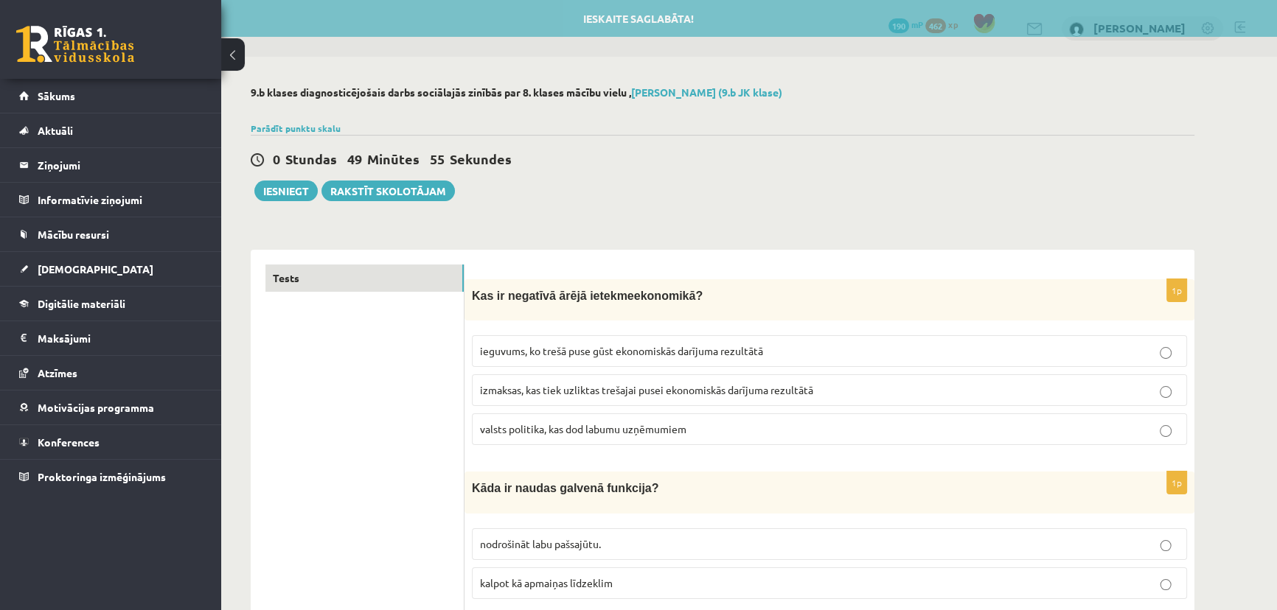
drag, startPoint x: 353, startPoint y: 383, endPoint x: 316, endPoint y: 307, distance: 84.4
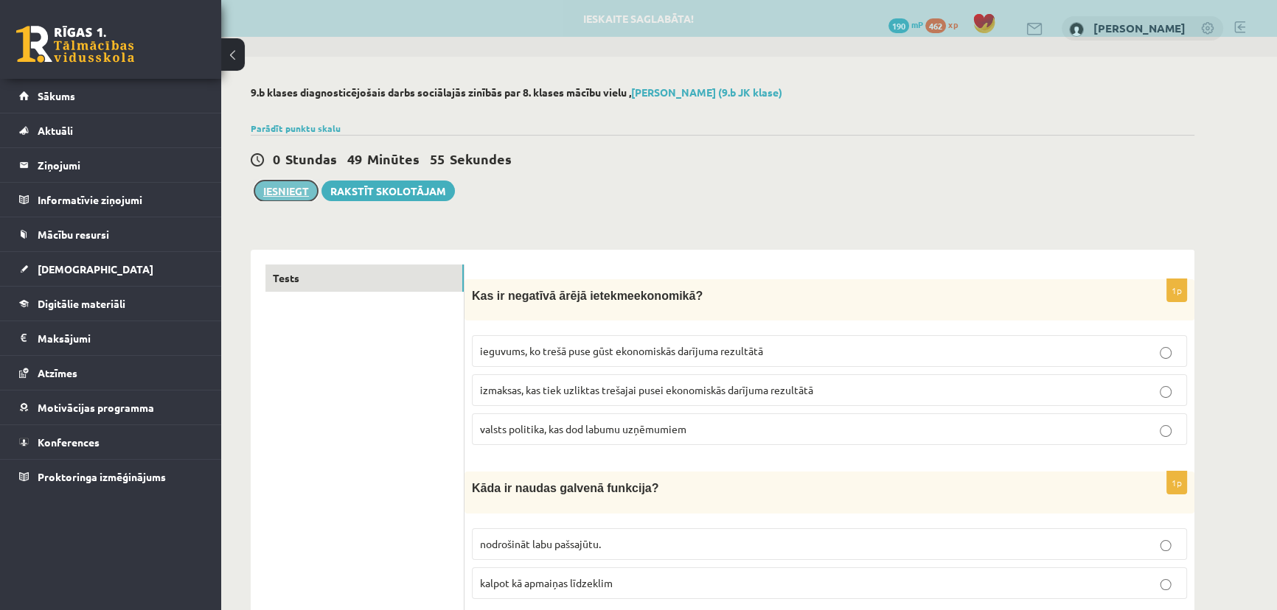
click at [273, 195] on button "Iesniegt" at bounding box center [285, 191] width 63 height 21
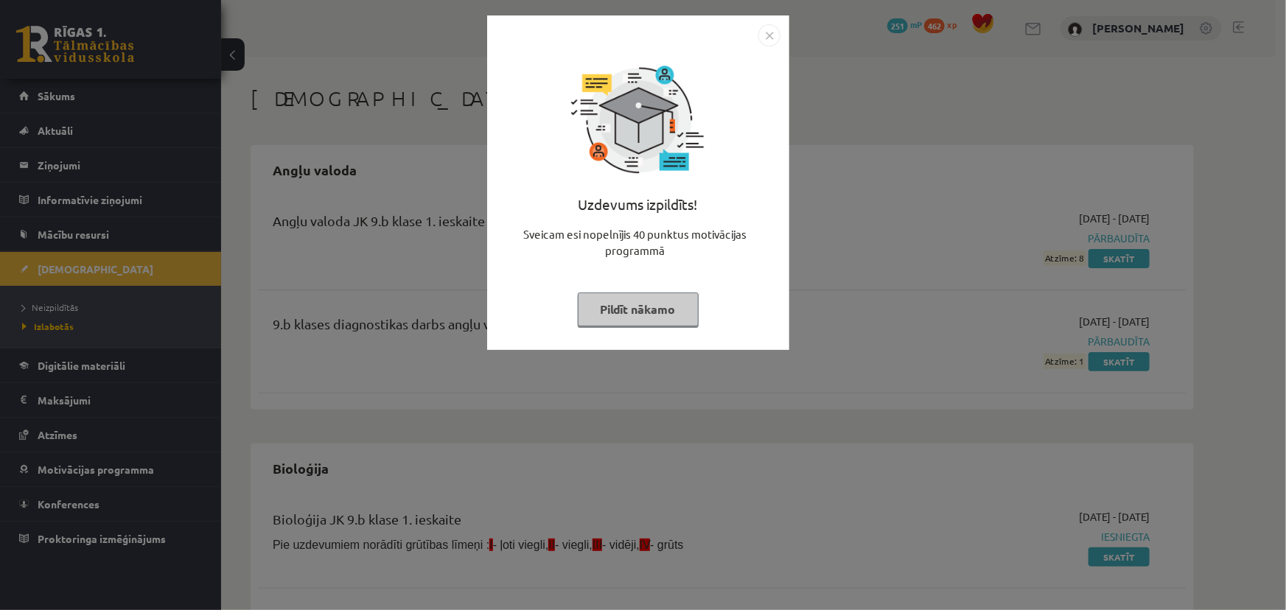
click at [770, 43] on img "Close" at bounding box center [770, 35] width 22 height 22
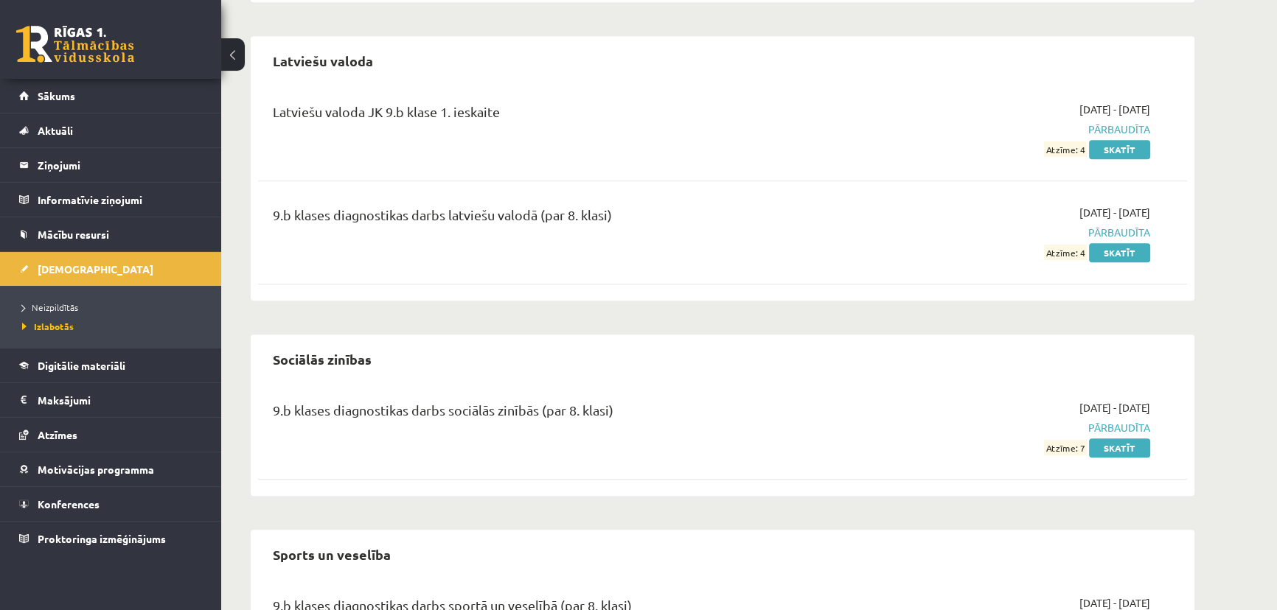
scroll to position [1113, 0]
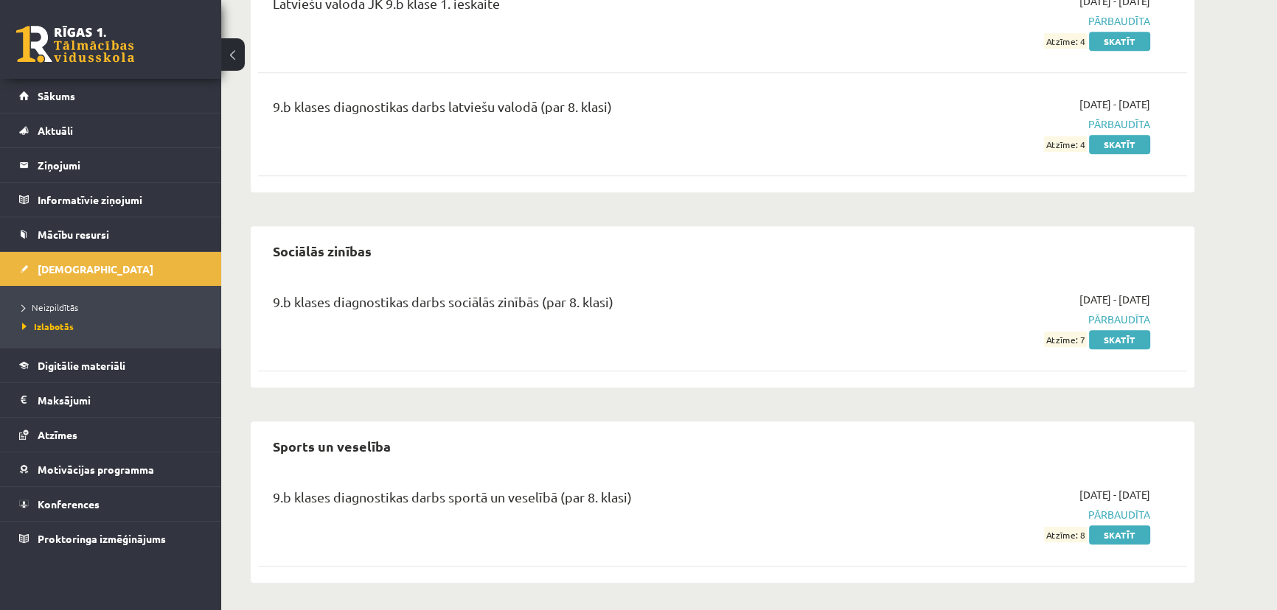
click at [62, 316] on li "Neizpildītās" at bounding box center [114, 307] width 184 height 19
click at [60, 313] on link "Neizpildītās" at bounding box center [114, 307] width 184 height 13
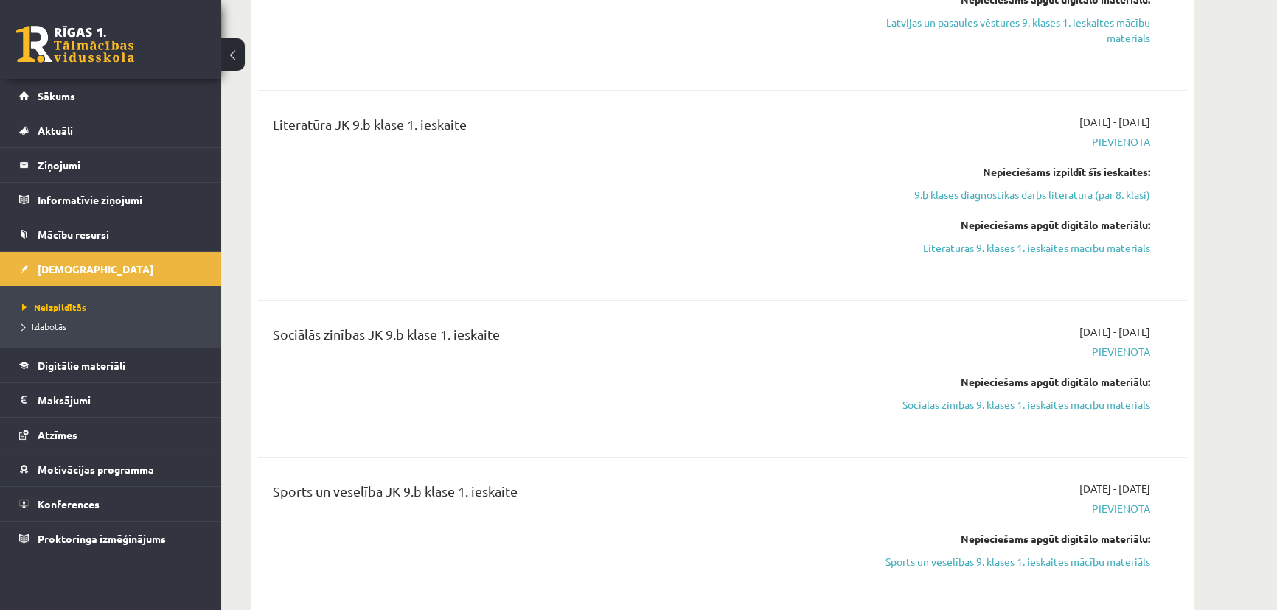
scroll to position [938, 0]
